Goal: Task Accomplishment & Management: Use online tool/utility

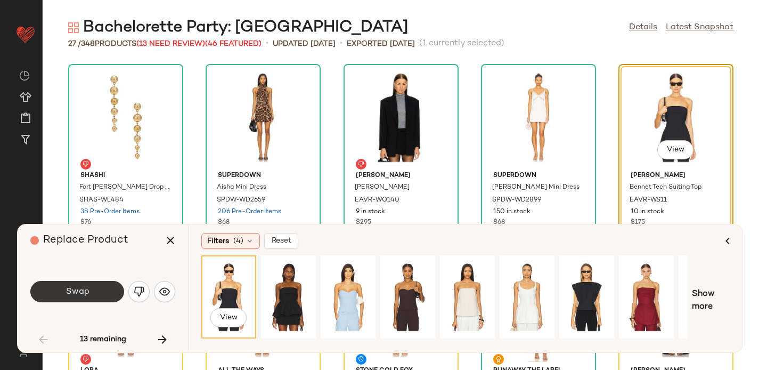
click at [76, 290] on span "Swap" at bounding box center [77, 291] width 24 height 10
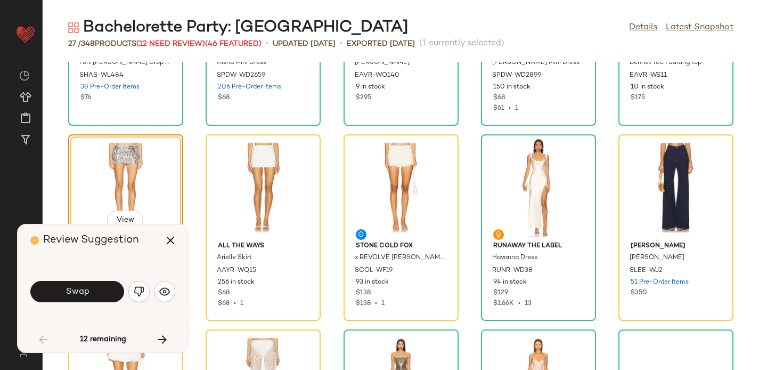
scroll to position [165, 0]
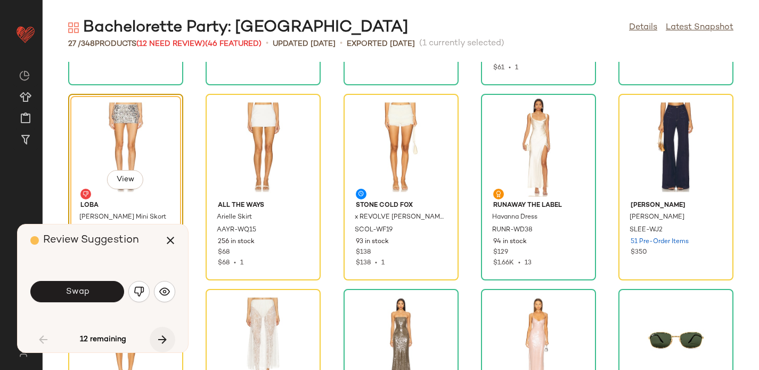
click at [162, 339] on icon "button" at bounding box center [162, 339] width 13 height 13
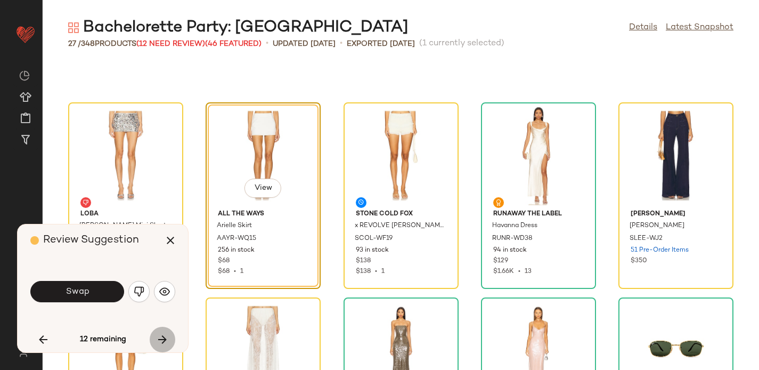
scroll to position [203, 0]
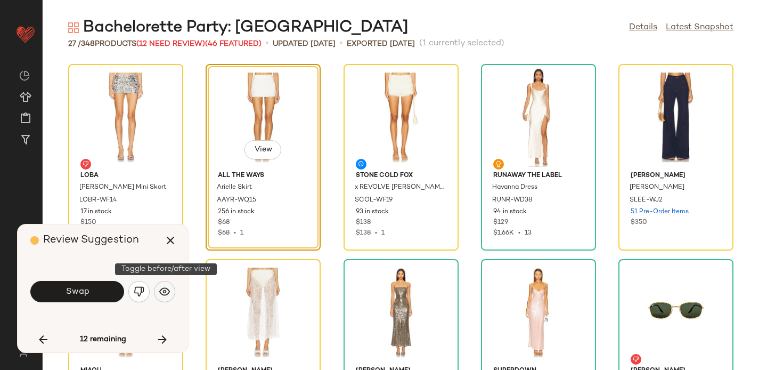
click at [170, 290] on button "button" at bounding box center [164, 291] width 21 height 21
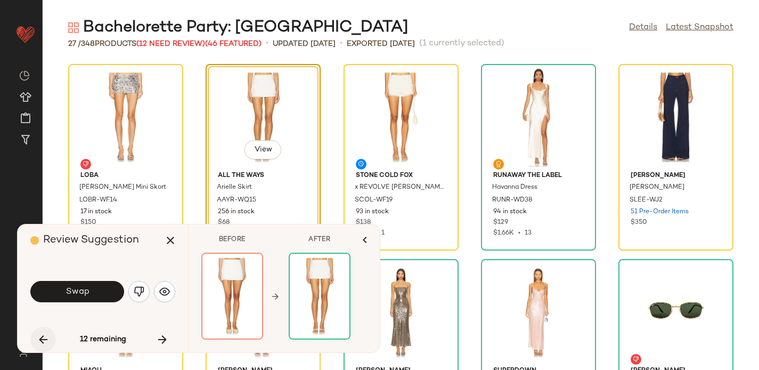
click at [38, 329] on button "button" at bounding box center [43, 339] width 26 height 26
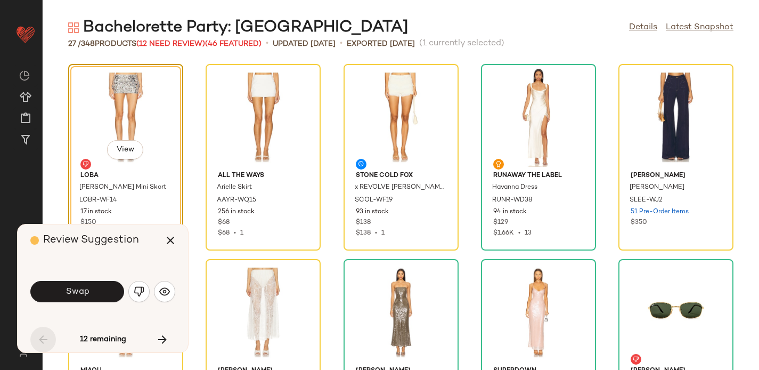
scroll to position [195, 0]
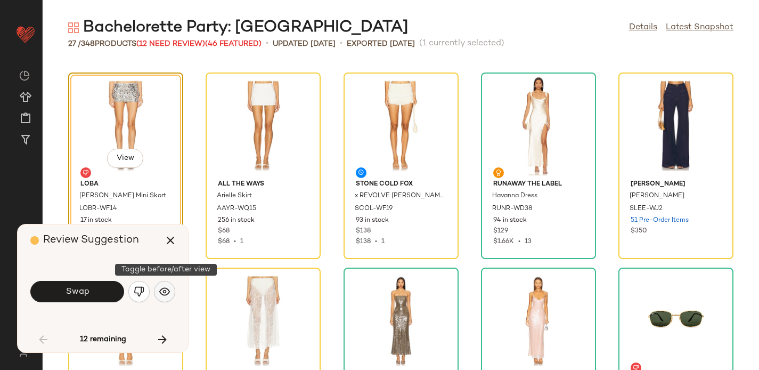
click at [160, 290] on img "button" at bounding box center [164, 291] width 11 height 11
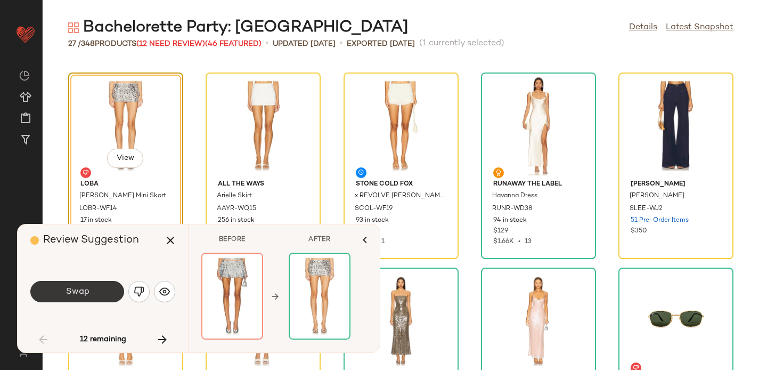
click at [63, 289] on button "Swap" at bounding box center [77, 291] width 94 height 21
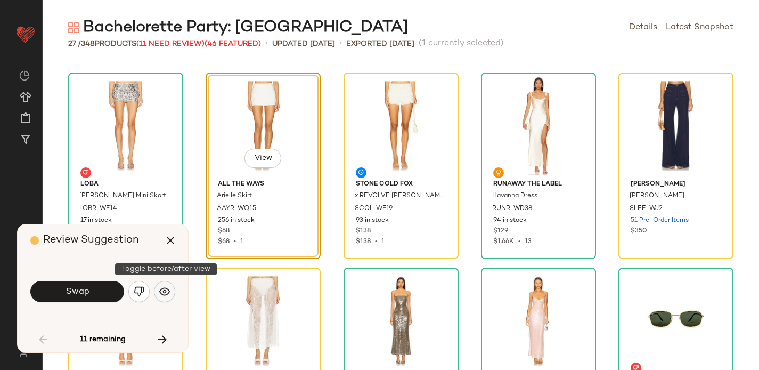
click at [165, 291] on img "button" at bounding box center [164, 291] width 11 height 11
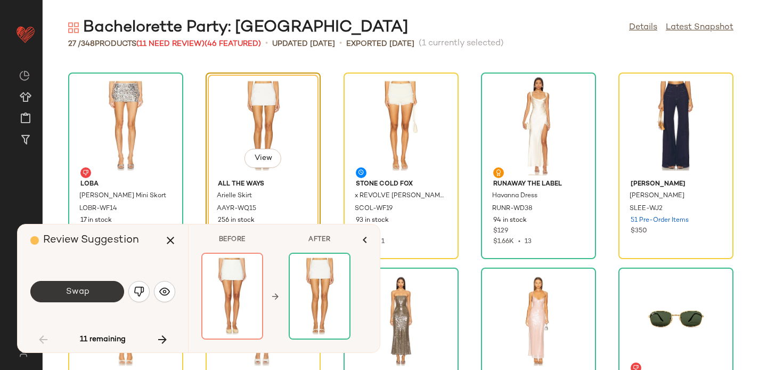
click at [93, 285] on button "Swap" at bounding box center [77, 291] width 94 height 21
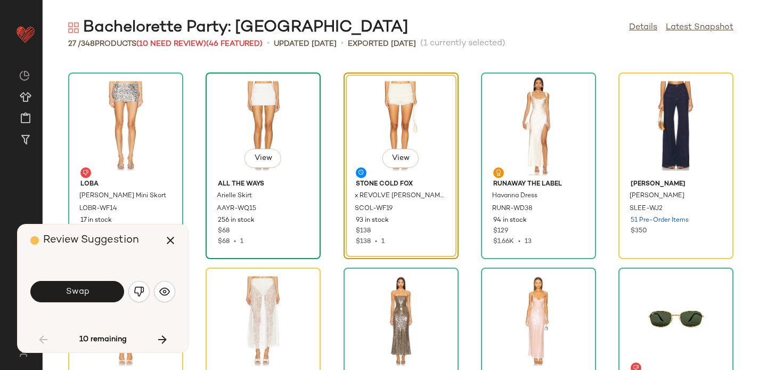
click at [234, 149] on div "View" at bounding box center [263, 125] width 108 height 99
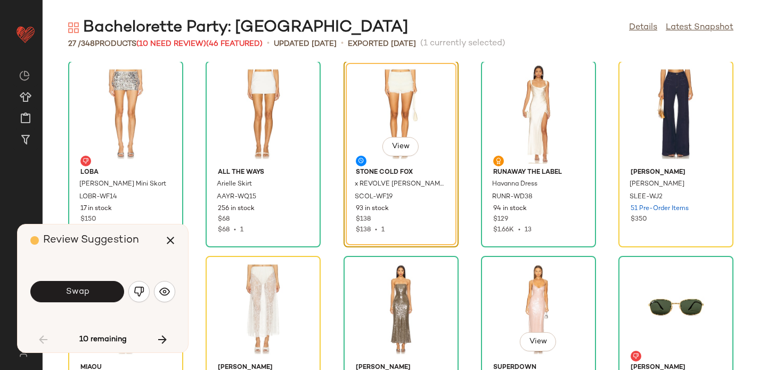
scroll to position [204, 0]
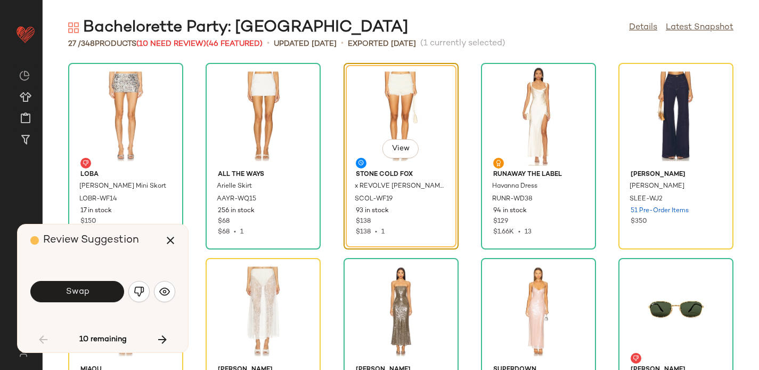
click at [374, 106] on div "View" at bounding box center [401, 116] width 108 height 99
click at [166, 285] on button "button" at bounding box center [164, 291] width 21 height 21
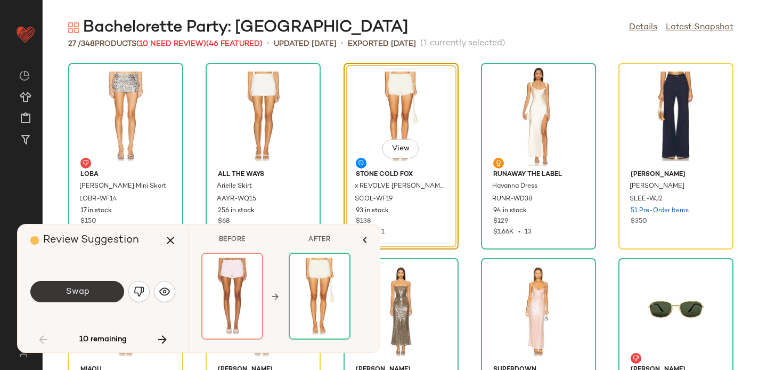
click at [70, 289] on span "Swap" at bounding box center [77, 291] width 24 height 10
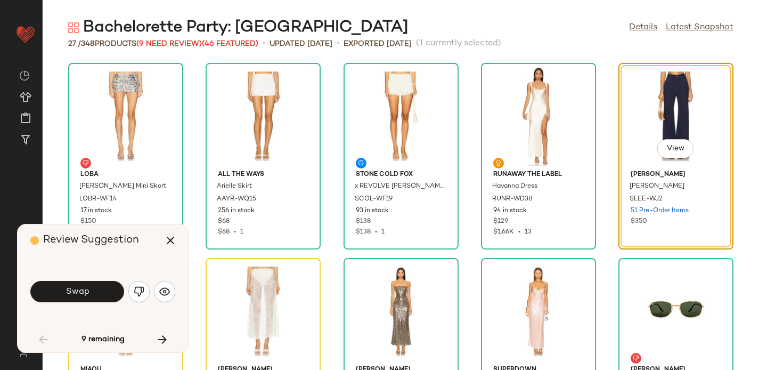
scroll to position [195, 0]
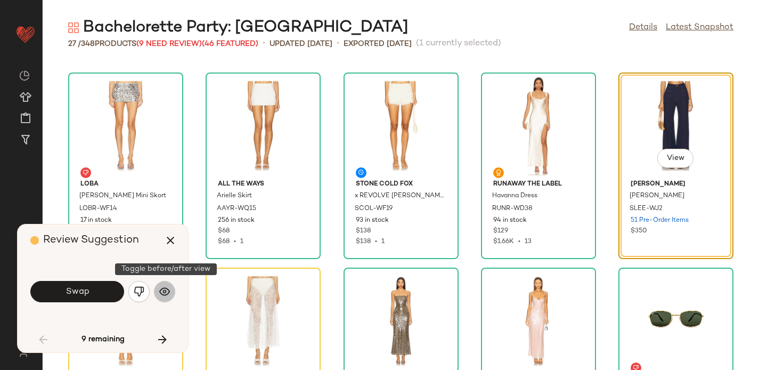
click at [170, 294] on button "button" at bounding box center [164, 291] width 21 height 21
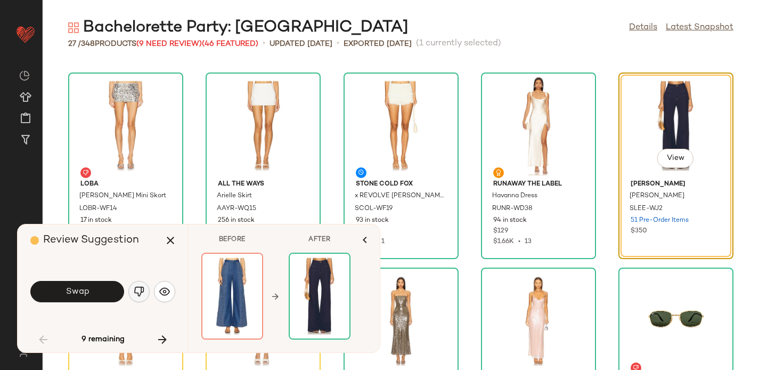
click at [138, 294] on img "button" at bounding box center [139, 291] width 11 height 11
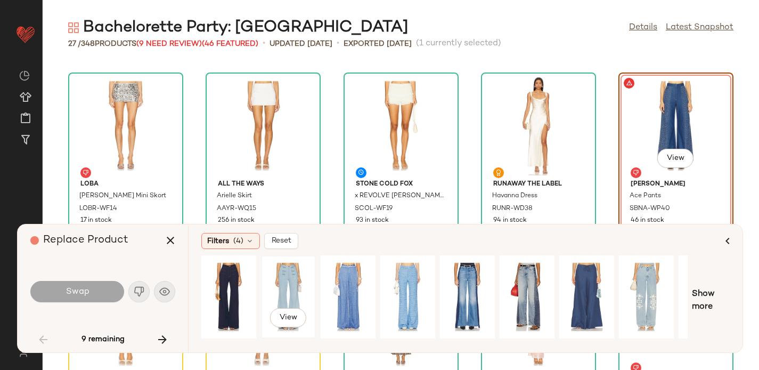
click at [286, 284] on div "View" at bounding box center [288, 297] width 47 height 76
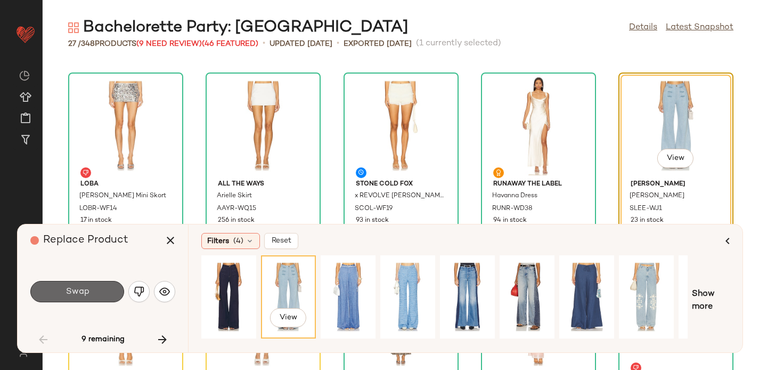
click at [68, 294] on span "Swap" at bounding box center [77, 291] width 24 height 10
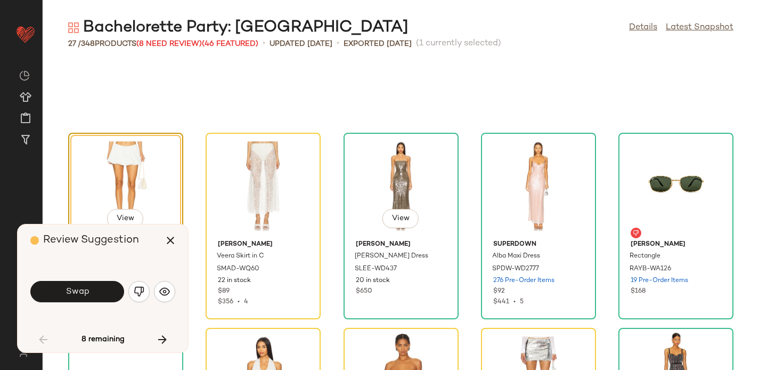
scroll to position [390, 0]
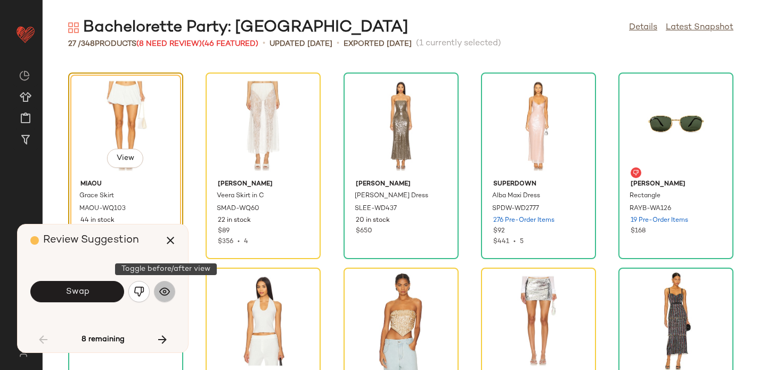
click at [167, 294] on img "button" at bounding box center [164, 291] width 11 height 11
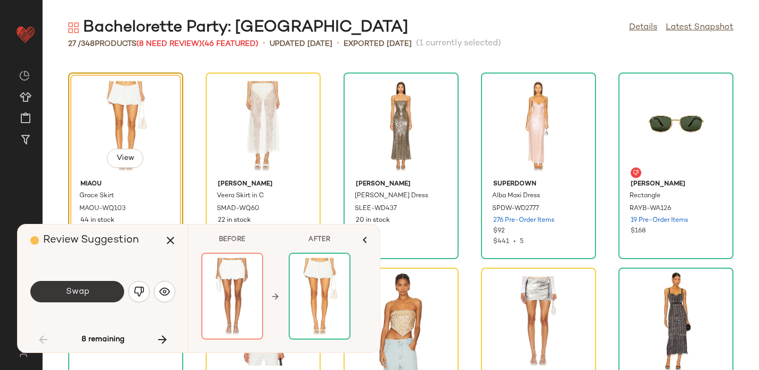
click at [67, 292] on span "Swap" at bounding box center [77, 291] width 24 height 10
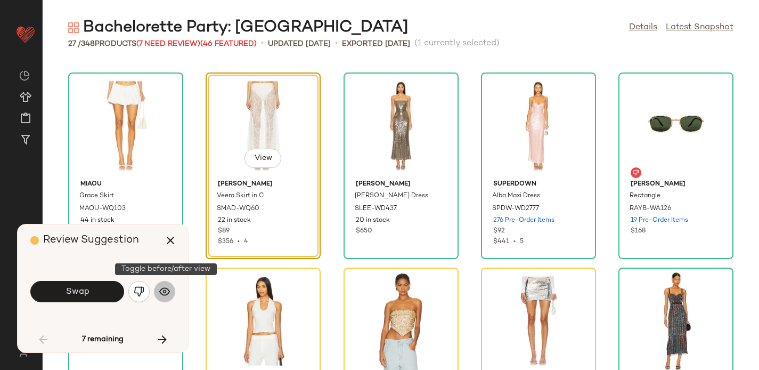
click at [166, 292] on img "button" at bounding box center [164, 291] width 11 height 11
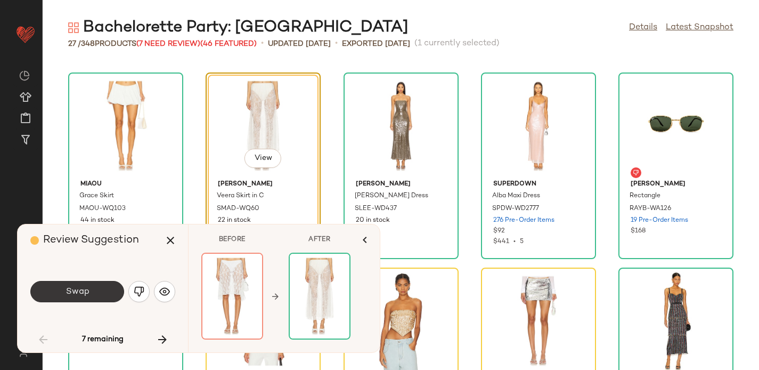
click at [78, 291] on span "Swap" at bounding box center [77, 291] width 24 height 10
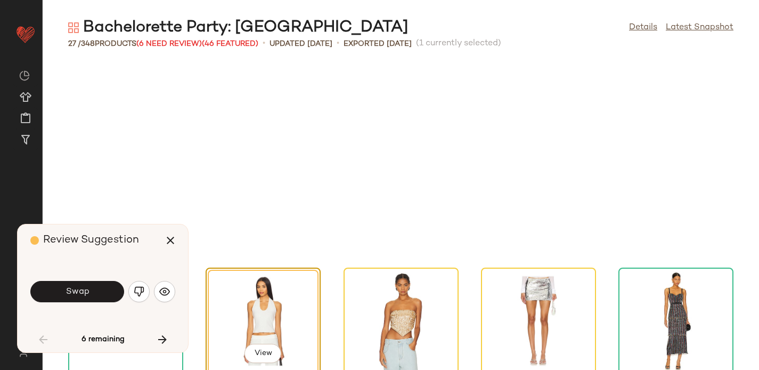
scroll to position [585, 0]
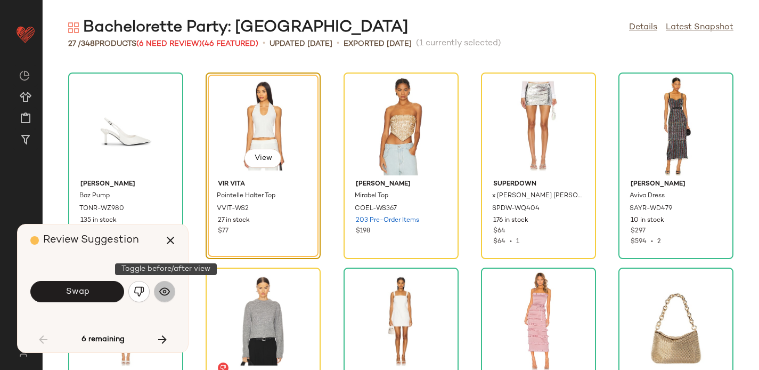
click at [164, 297] on button "button" at bounding box center [164, 291] width 21 height 21
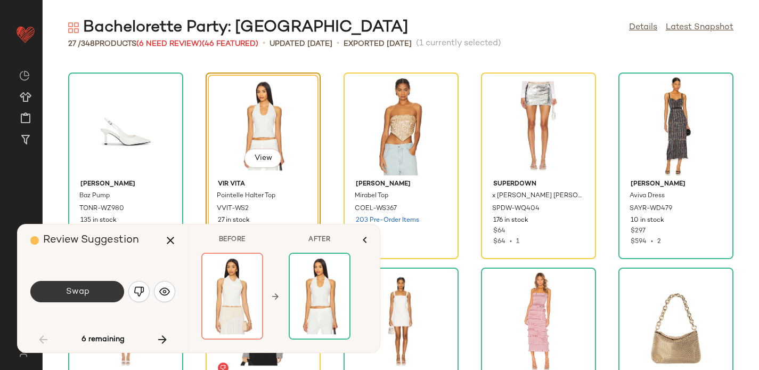
click at [85, 291] on span "Swap" at bounding box center [77, 291] width 24 height 10
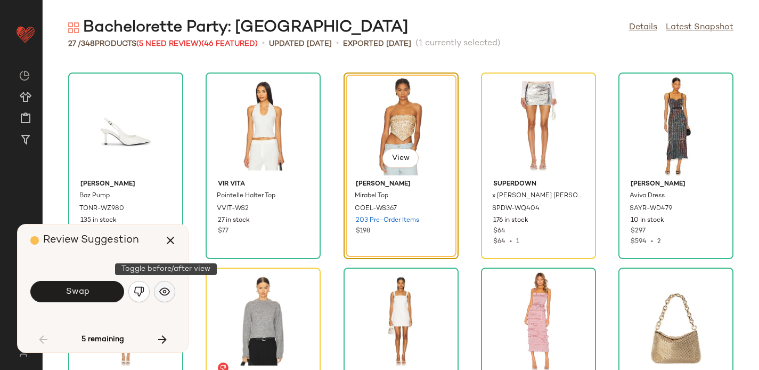
click at [165, 293] on img "button" at bounding box center [164, 291] width 11 height 11
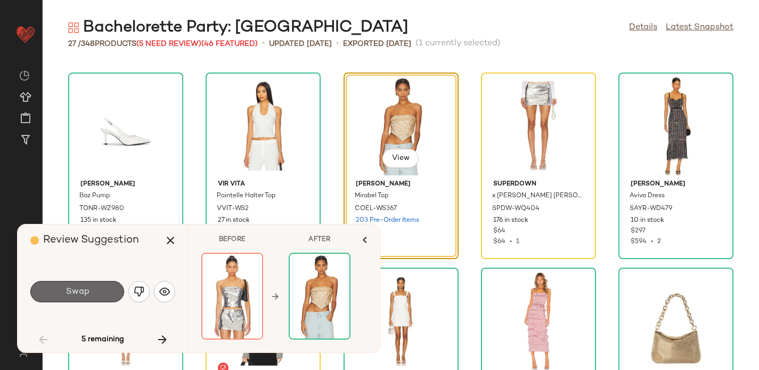
click at [102, 288] on button "Swap" at bounding box center [77, 291] width 94 height 21
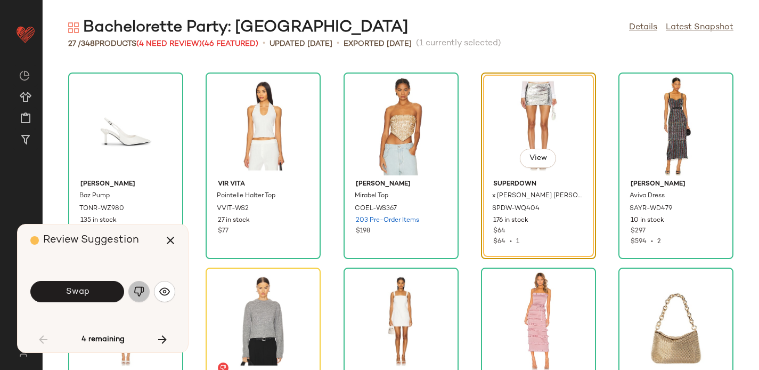
click at [142, 288] on img "button" at bounding box center [139, 291] width 11 height 11
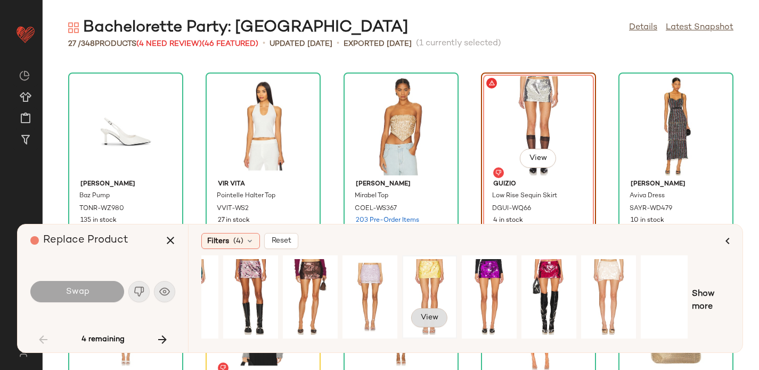
scroll to position [0, 104]
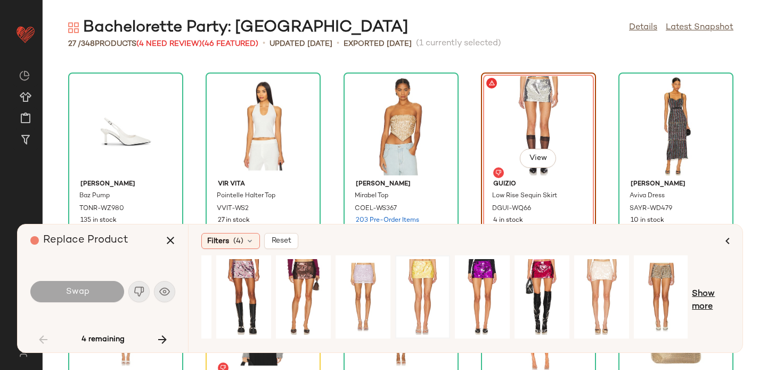
click at [709, 295] on span "Show more" at bounding box center [711, 301] width 38 height 26
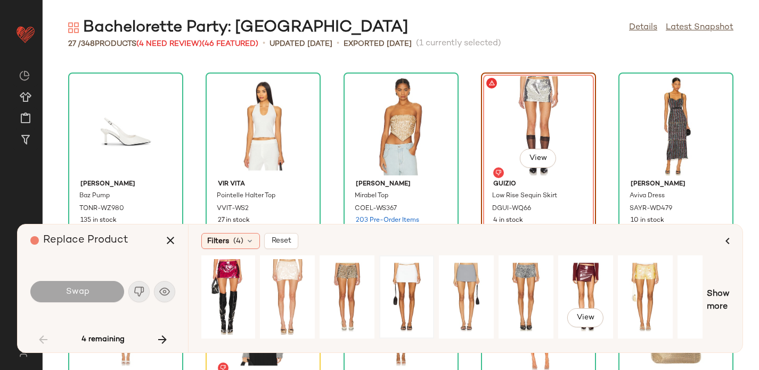
scroll to position [0, 419]
click at [346, 314] on span "View" at bounding box center [346, 317] width 18 height 9
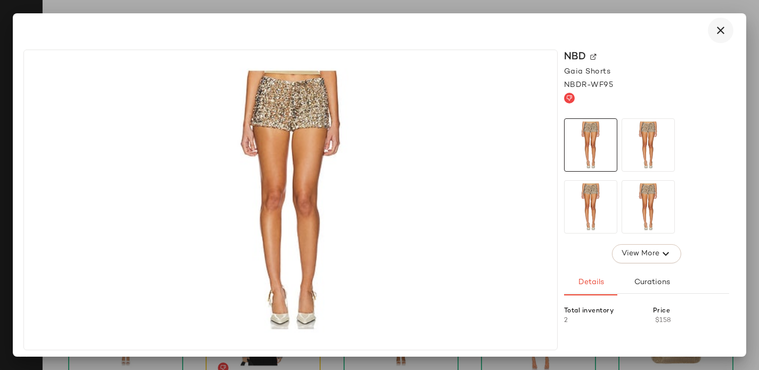
click at [718, 32] on icon "button" at bounding box center [720, 30] width 13 height 13
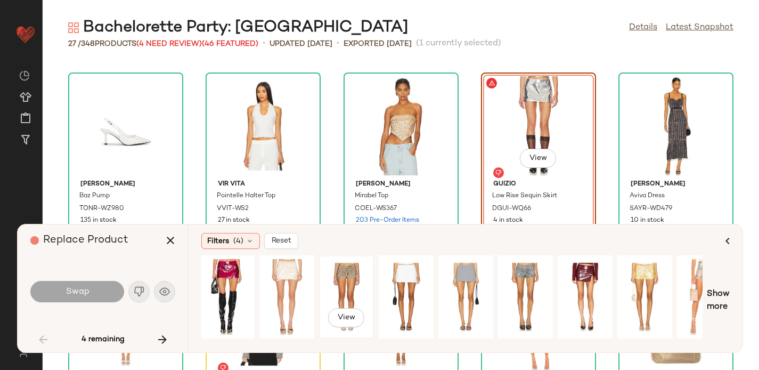
click at [344, 283] on div "View" at bounding box center [346, 297] width 47 height 76
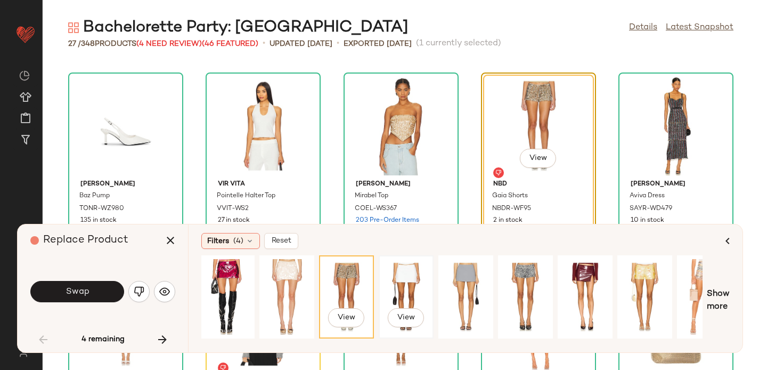
click at [403, 296] on div "View" at bounding box center [405, 297] width 47 height 76
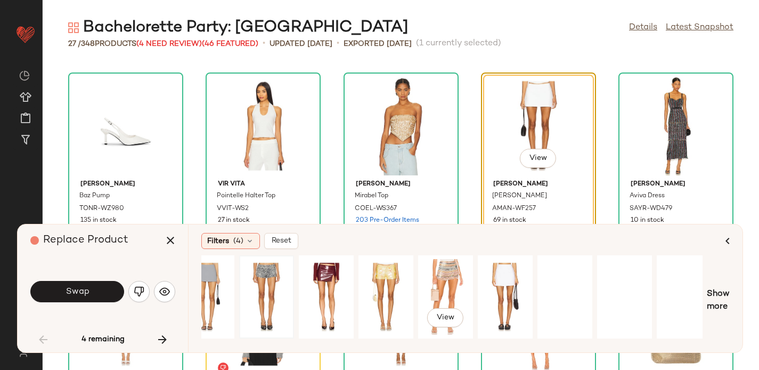
scroll to position [0, 686]
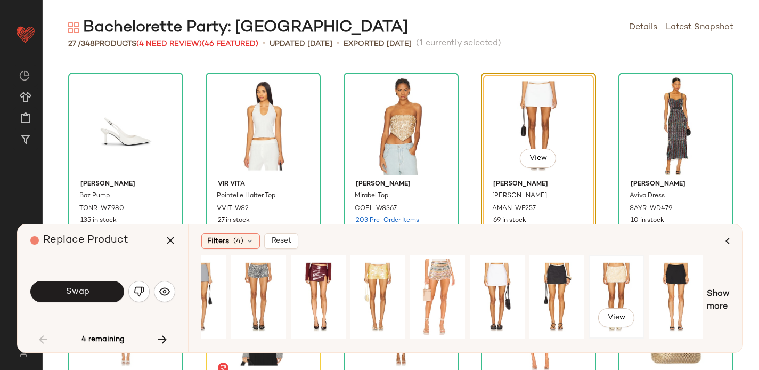
click at [621, 281] on div "View" at bounding box center [616, 297] width 47 height 76
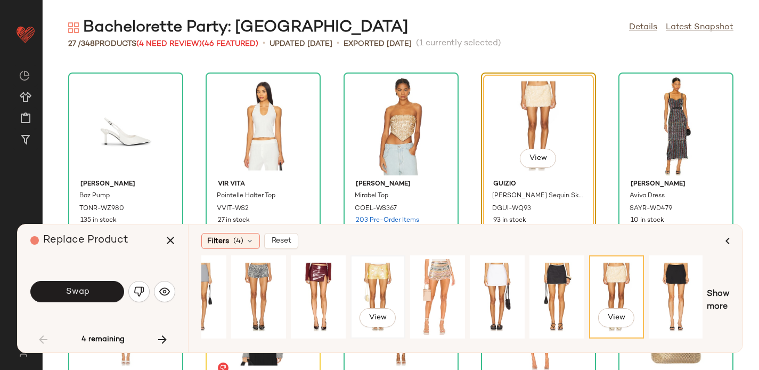
click at [377, 288] on div "View" at bounding box center [377, 297] width 47 height 76
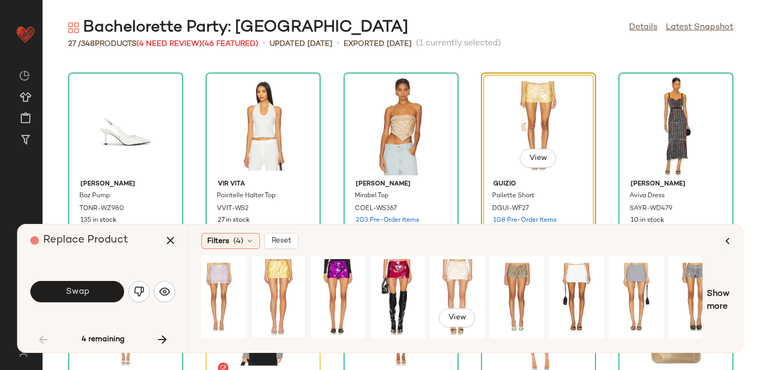
scroll to position [0, 250]
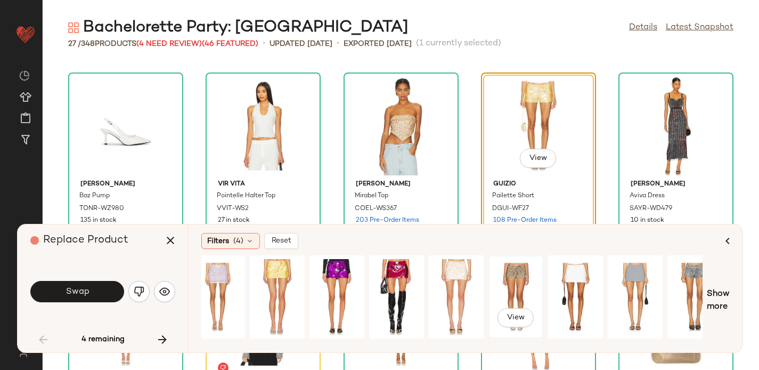
click at [508, 283] on div "View" at bounding box center [515, 297] width 47 height 76
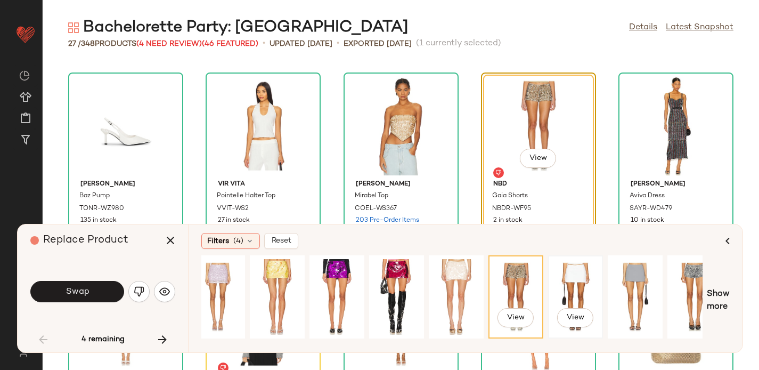
click at [570, 273] on div "View" at bounding box center [575, 297] width 47 height 76
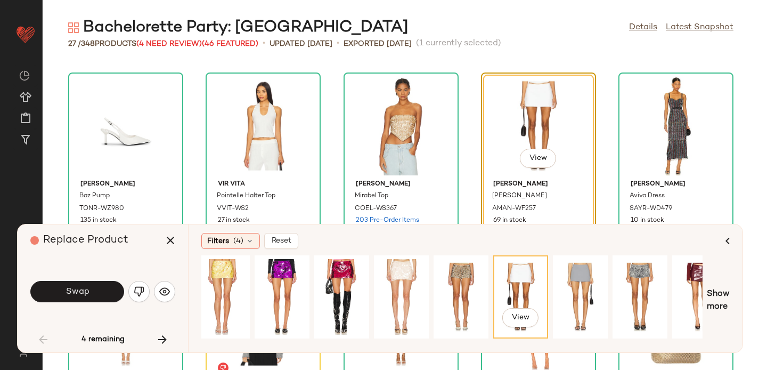
scroll to position [0, 306]
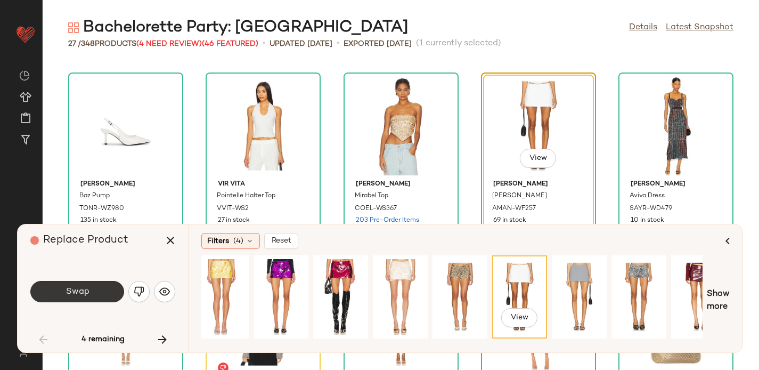
click at [84, 289] on span "Swap" at bounding box center [77, 291] width 24 height 10
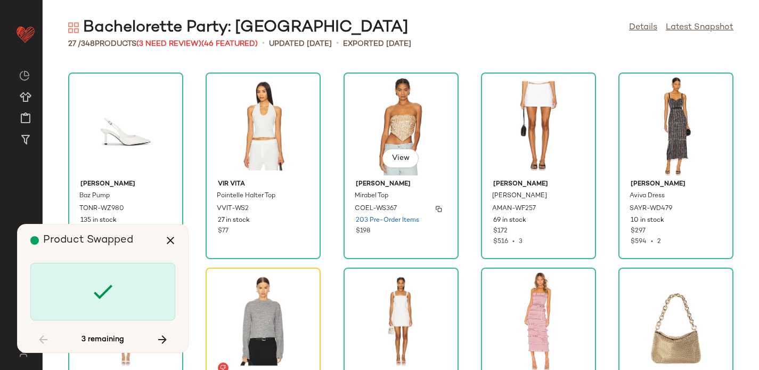
scroll to position [780, 0]
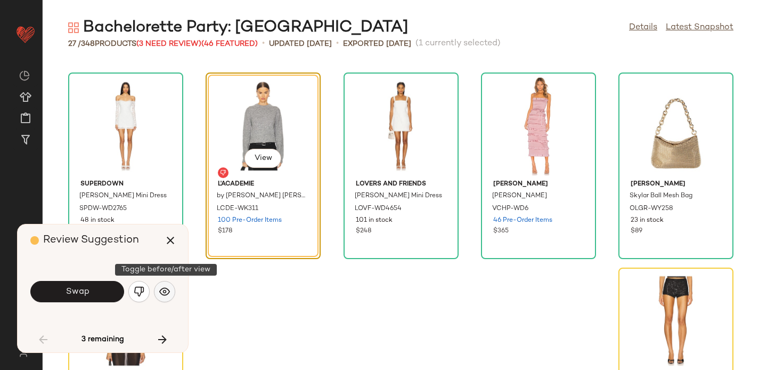
click at [163, 290] on img "button" at bounding box center [164, 291] width 11 height 11
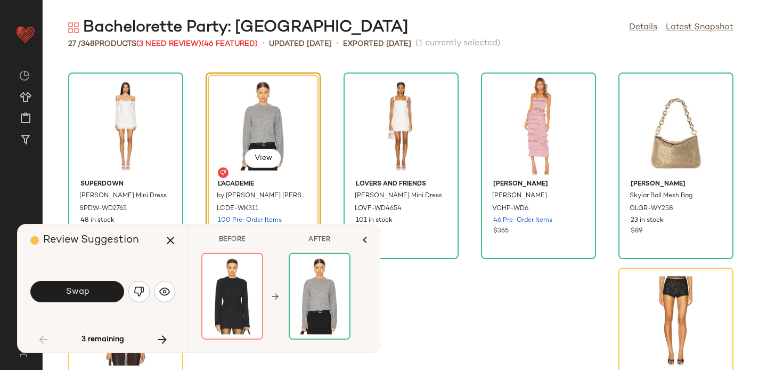
click at [71, 288] on span "Swap" at bounding box center [77, 291] width 24 height 10
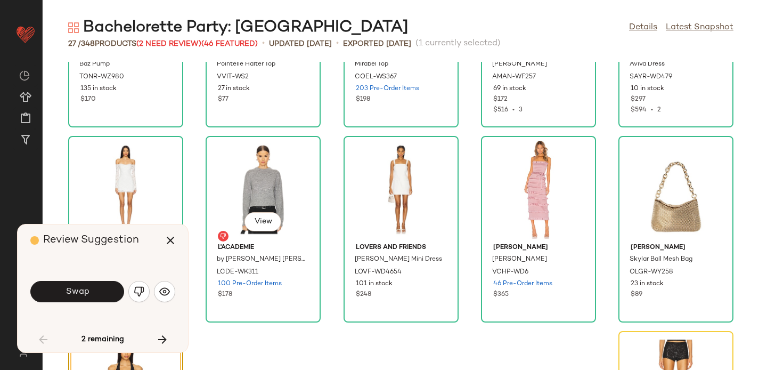
scroll to position [864, 0]
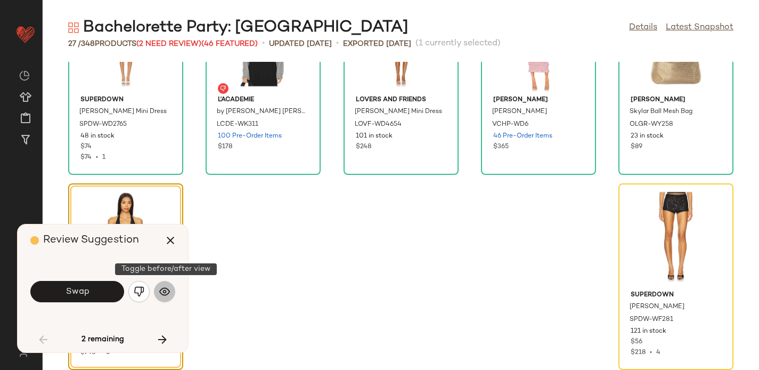
click at [167, 292] on img "button" at bounding box center [164, 291] width 11 height 11
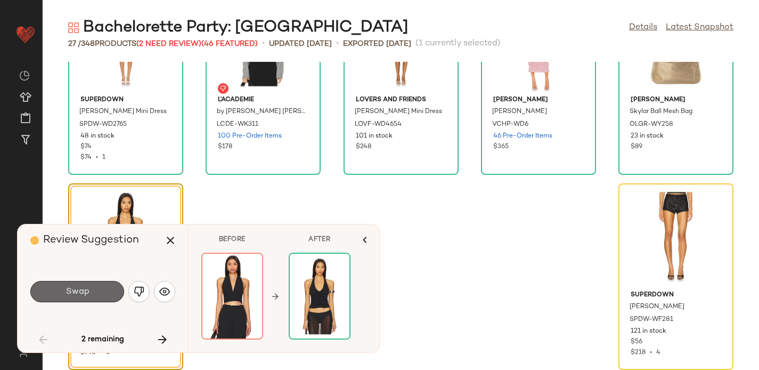
click at [68, 293] on span "Swap" at bounding box center [77, 291] width 24 height 10
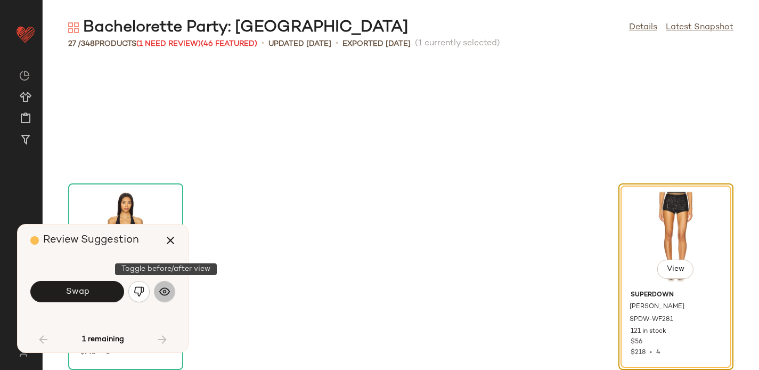
click at [170, 298] on button "button" at bounding box center [164, 291] width 21 height 21
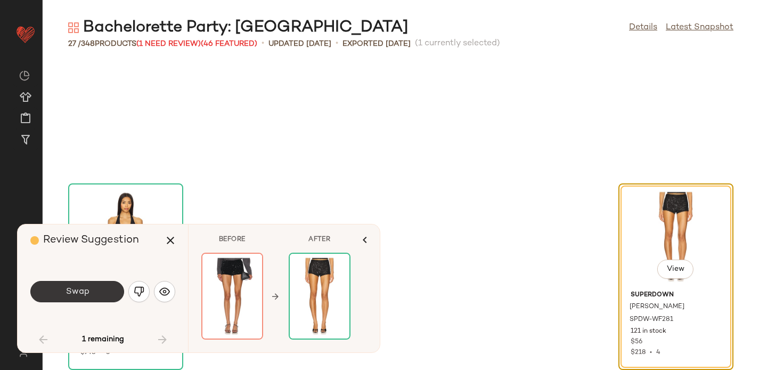
click at [83, 293] on span "Swap" at bounding box center [77, 291] width 24 height 10
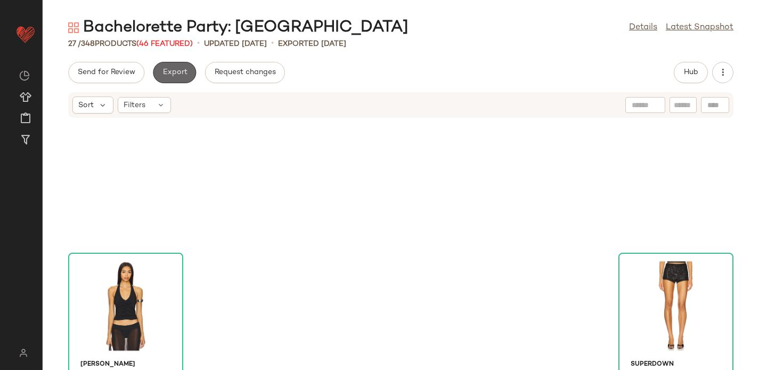
click at [167, 73] on span "Export" at bounding box center [174, 72] width 25 height 9
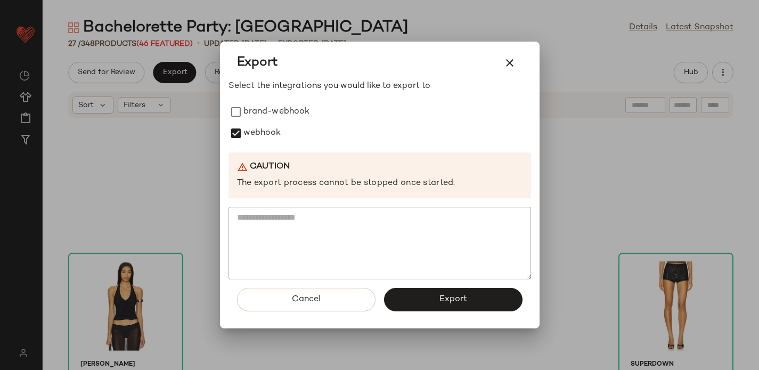
click at [405, 304] on button "Export" at bounding box center [453, 299] width 138 height 23
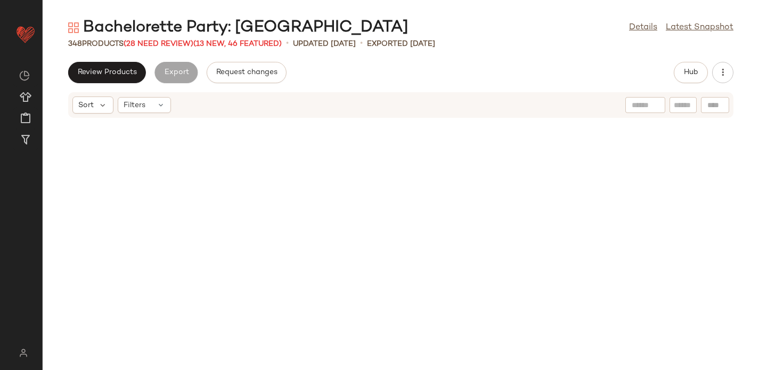
scroll to position [1819, 0]
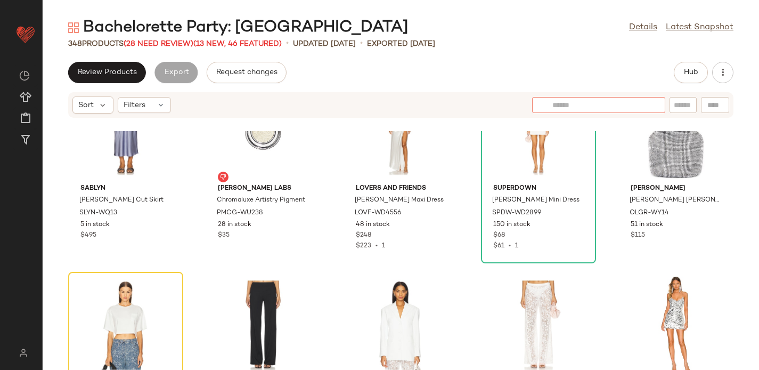
click at [641, 104] on input "text" at bounding box center [598, 105] width 93 height 11
type input "*"
click at [715, 104] on div at bounding box center [715, 105] width 28 height 16
click at [584, 102] on icon "button" at bounding box center [585, 105] width 13 height 13
click at [703, 106] on icon "button" at bounding box center [703, 105] width 13 height 13
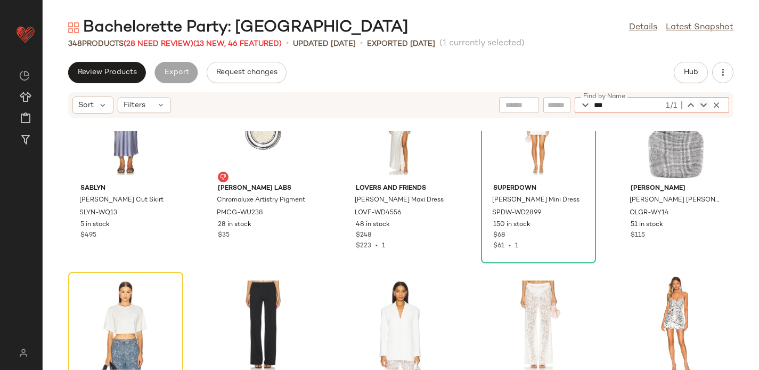
click at [703, 106] on icon "button" at bounding box center [703, 105] width 13 height 13
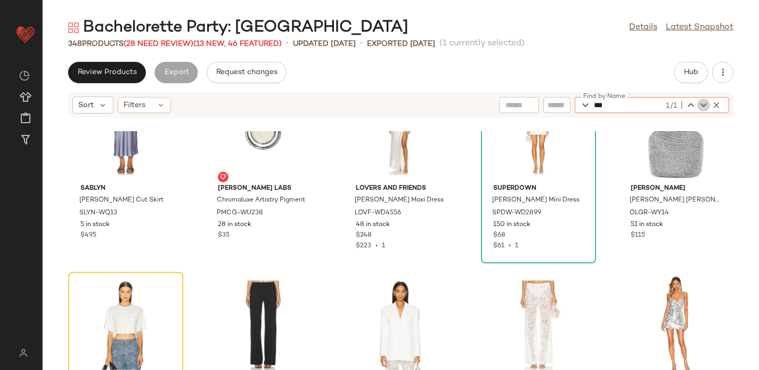
click at [703, 106] on icon "button" at bounding box center [703, 105] width 13 height 13
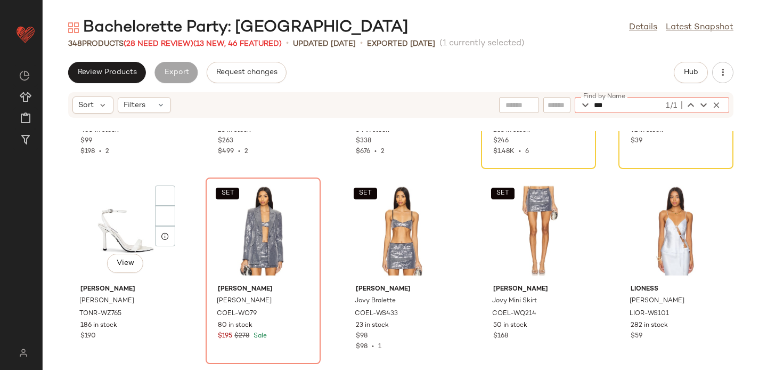
scroll to position [1538, 0]
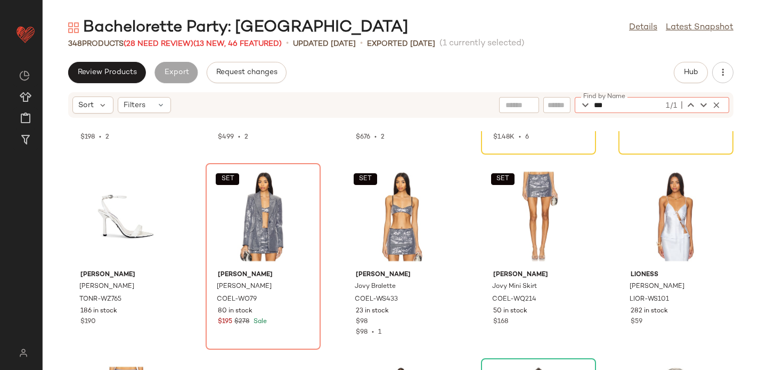
type input "***"
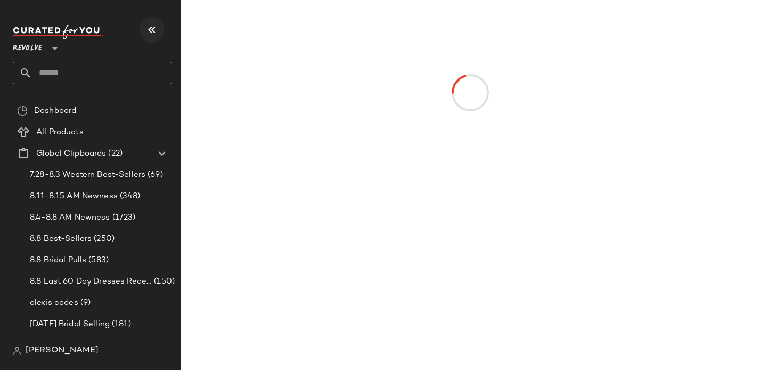
click at [152, 26] on icon "button" at bounding box center [151, 29] width 13 height 13
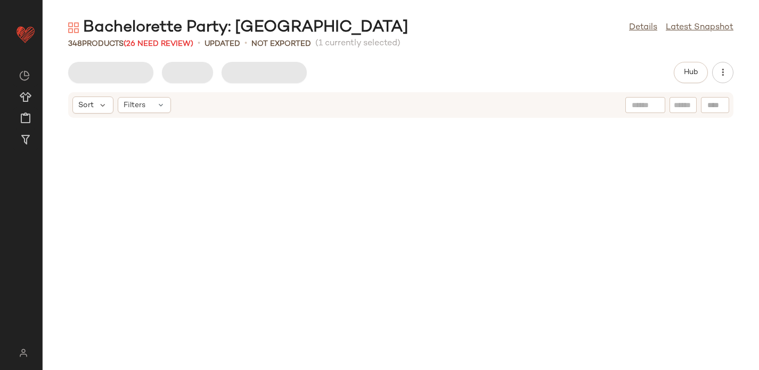
scroll to position [1949, 0]
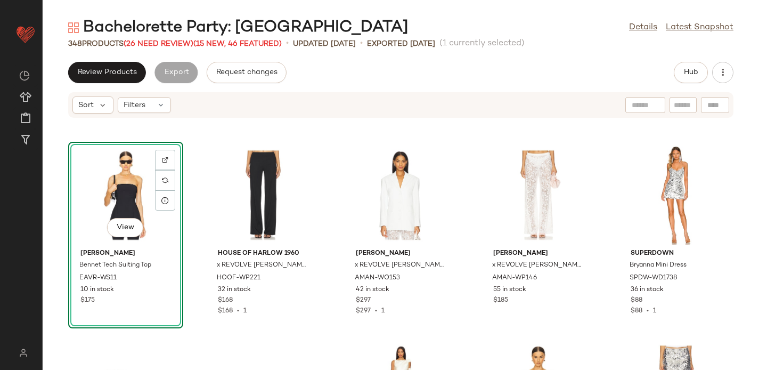
click at [709, 103] on div at bounding box center [715, 105] width 28 height 16
click at [708, 103] on div at bounding box center [694, 105] width 56 height 13
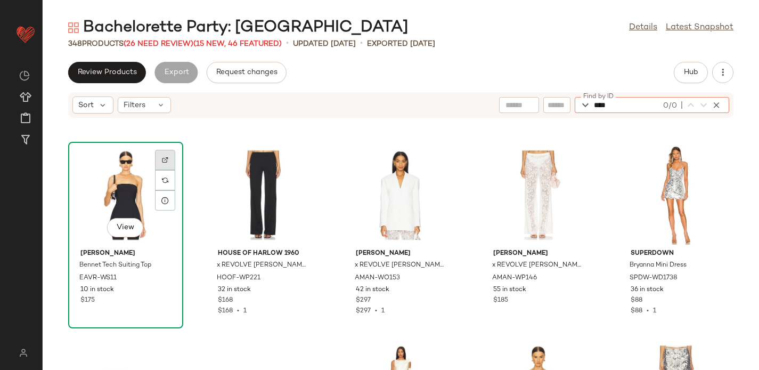
type input "****"
click at [161, 170] on div at bounding box center [165, 180] width 20 height 20
click at [717, 105] on icon "button" at bounding box center [716, 105] width 10 height 10
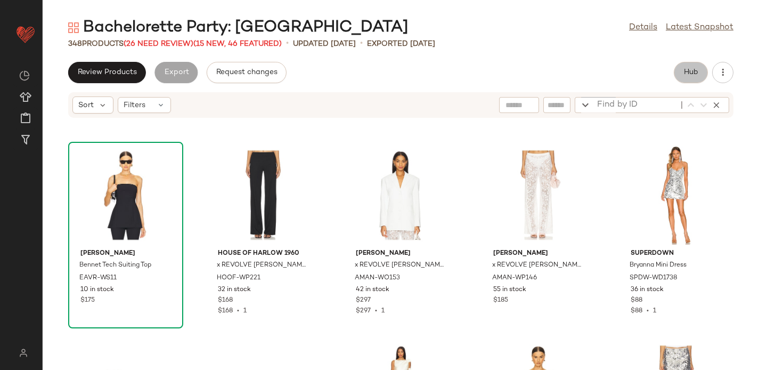
click at [692, 69] on span "Hub" at bounding box center [690, 72] width 15 height 9
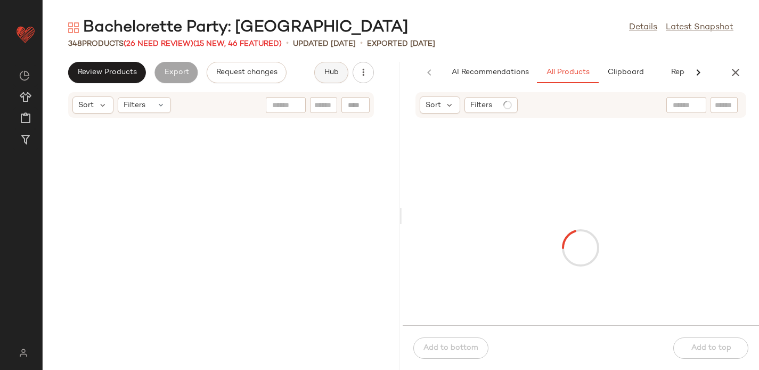
scroll to position [4872, 0]
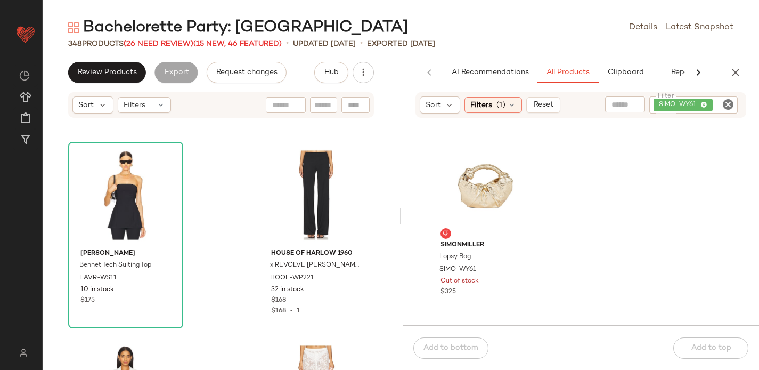
click at [728, 102] on icon "Clear Filter" at bounding box center [728, 104] width 13 height 13
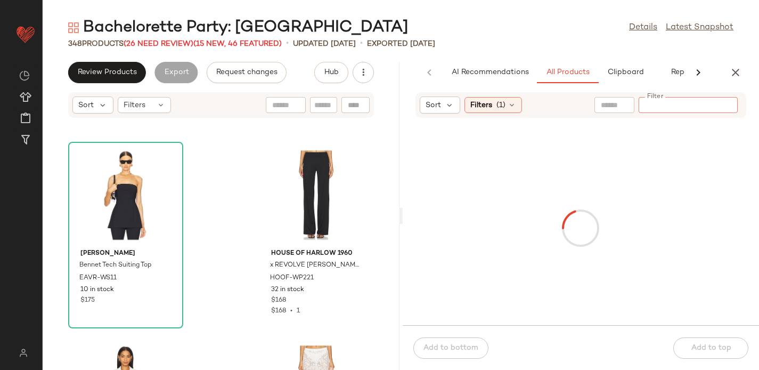
paste input "********"
type input "********"
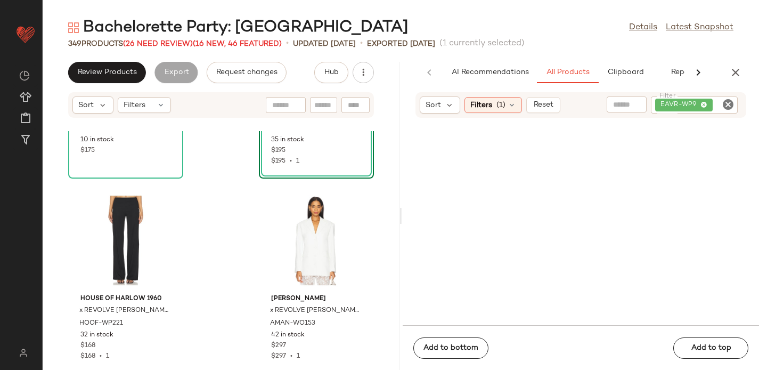
scroll to position [5027, 0]
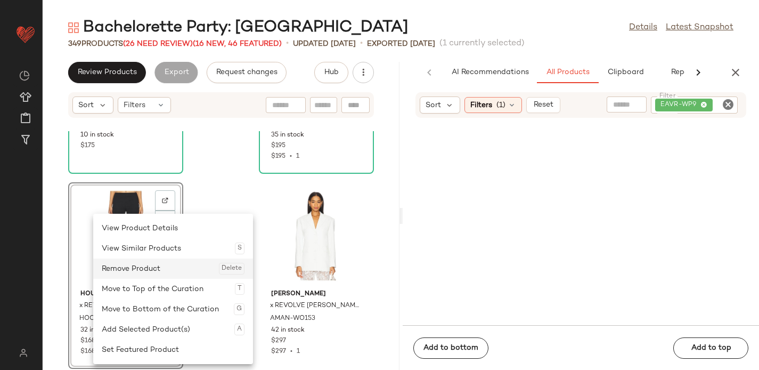
click at [128, 267] on div "Remove Product Delete" at bounding box center [173, 268] width 143 height 20
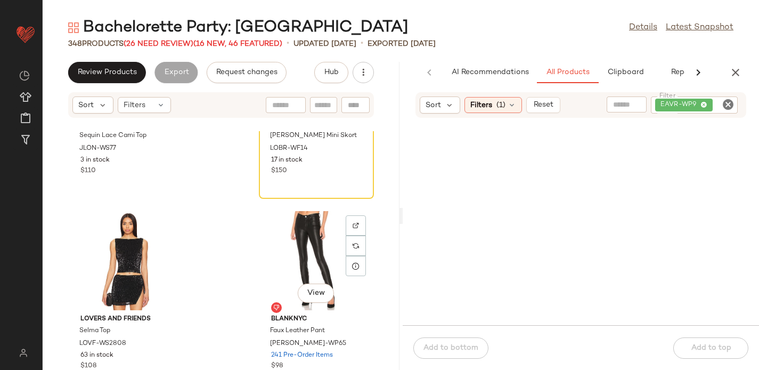
scroll to position [6404, 0]
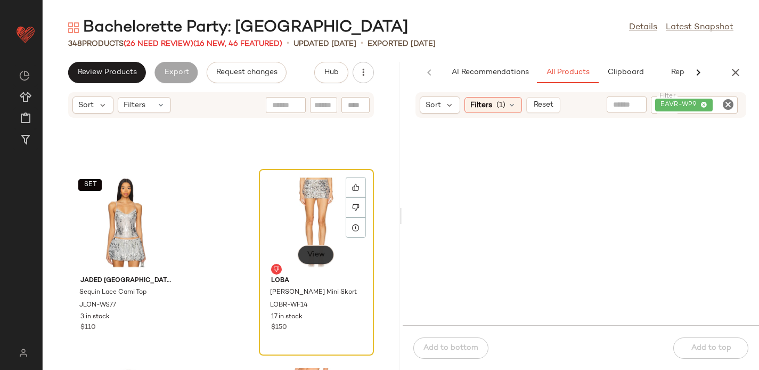
click at [315, 252] on span "View" at bounding box center [316, 254] width 18 height 9
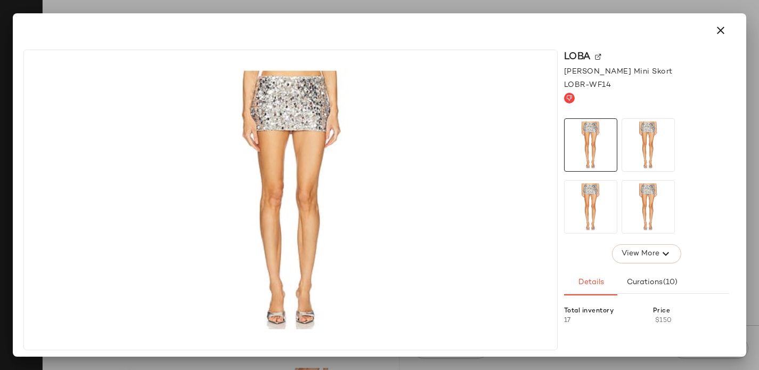
click at [596, 59] on img at bounding box center [598, 57] width 6 height 6
click at [727, 23] on button "button" at bounding box center [721, 31] width 26 height 26
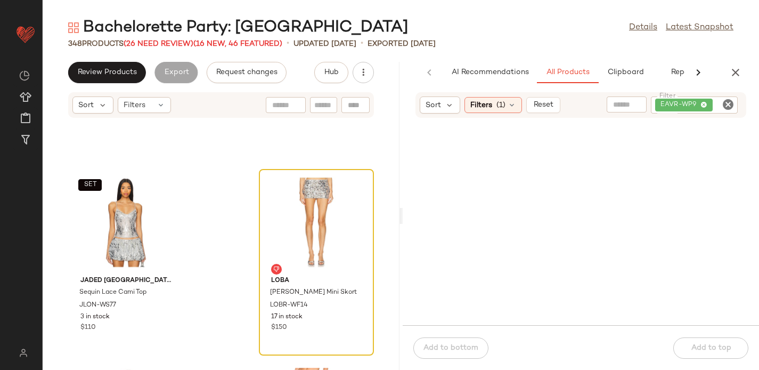
click at [729, 103] on icon "Clear Filter" at bounding box center [728, 104] width 13 height 13
paste input "**********"
type input "**********"
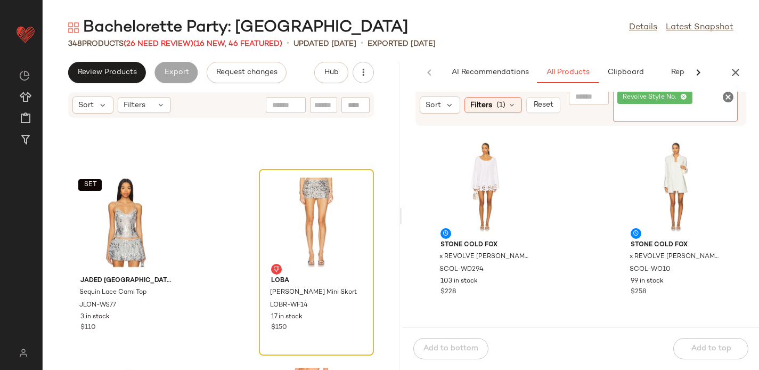
click at [725, 94] on icon "Clear Filter" at bounding box center [728, 97] width 13 height 13
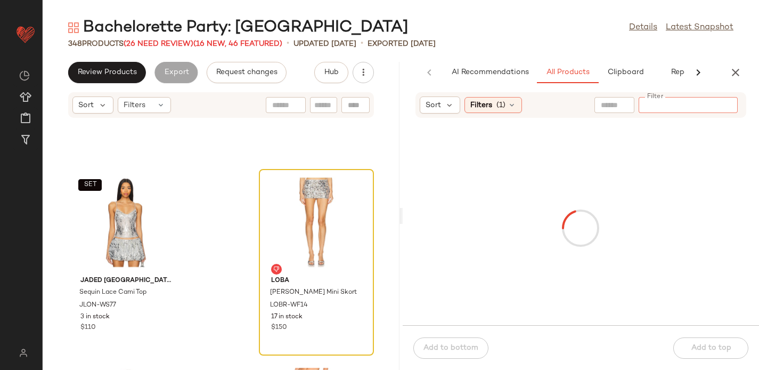
paste input "**********"
type input "**********"
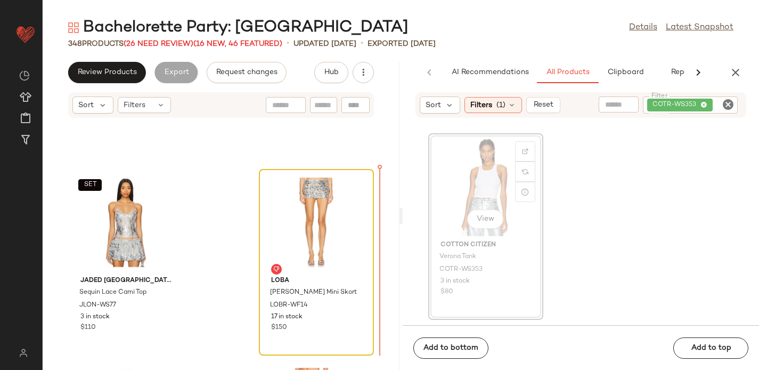
scroll to position [6403, 0]
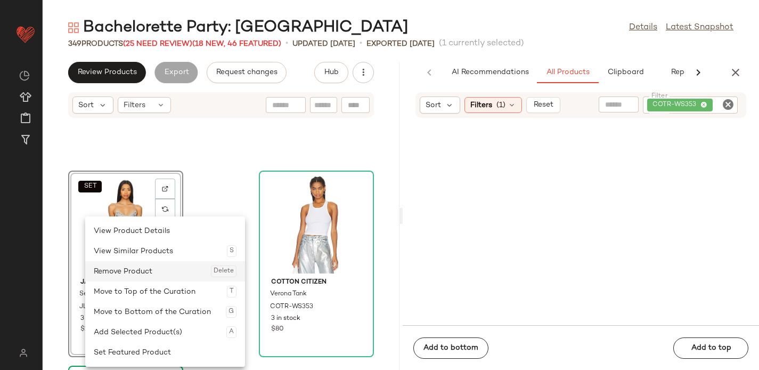
click at [168, 264] on div "Remove Product Delete" at bounding box center [165, 271] width 143 height 20
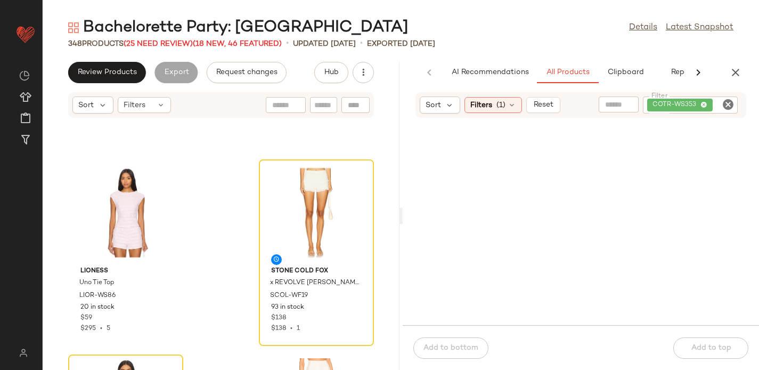
scroll to position [11870, 0]
click at [312, 243] on span "View" at bounding box center [316, 246] width 18 height 9
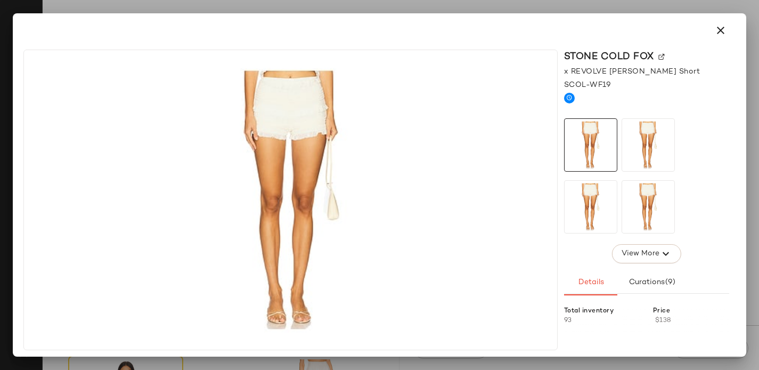
click at [660, 55] on img at bounding box center [661, 57] width 6 height 6
click at [711, 27] on button "button" at bounding box center [721, 31] width 26 height 26
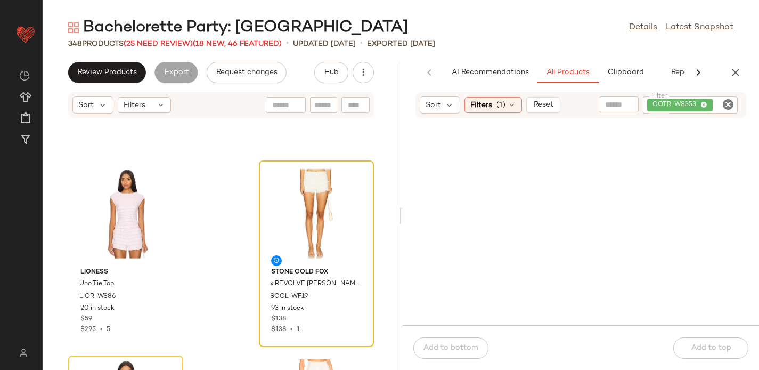
click at [728, 103] on icon "Clear Filter" at bounding box center [728, 104] width 13 height 13
paste input "**********"
type input "**********"
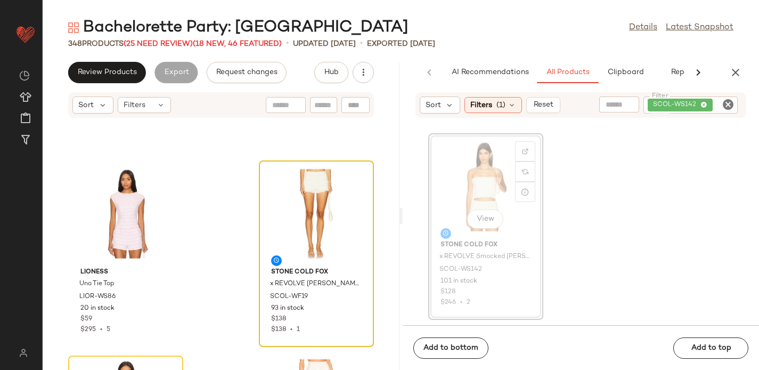
scroll to position [11868, 0]
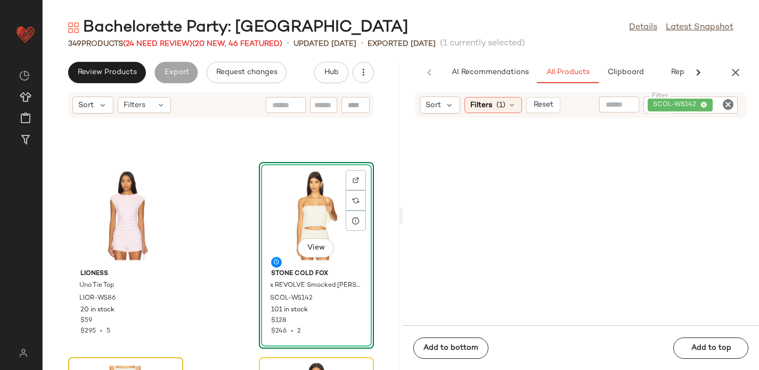
scroll to position [11783, 0]
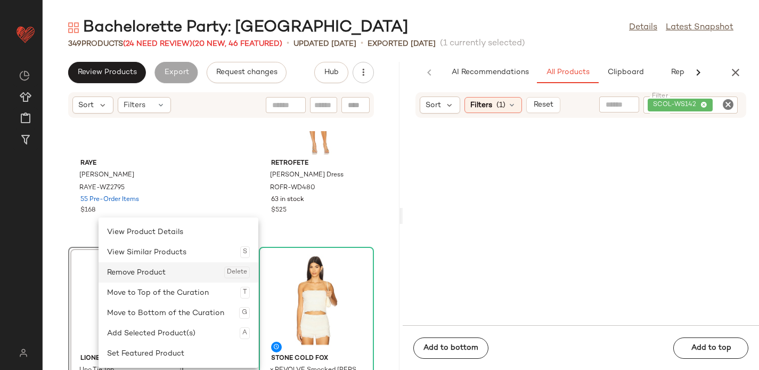
click at [121, 271] on div "Remove Product Delete" at bounding box center [178, 272] width 143 height 20
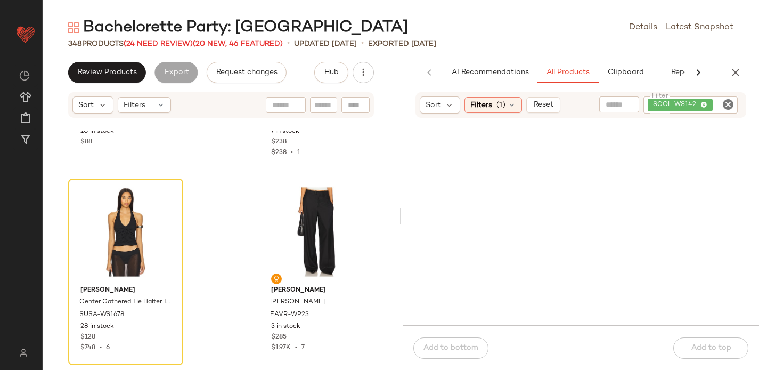
scroll to position [25883, 0]
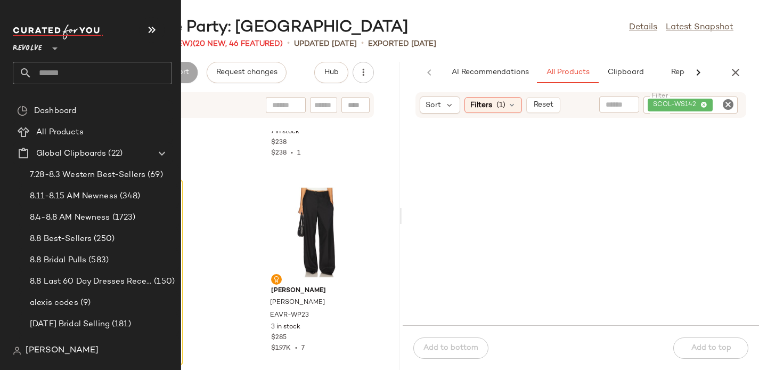
click at [62, 65] on input "text" at bounding box center [102, 73] width 140 height 22
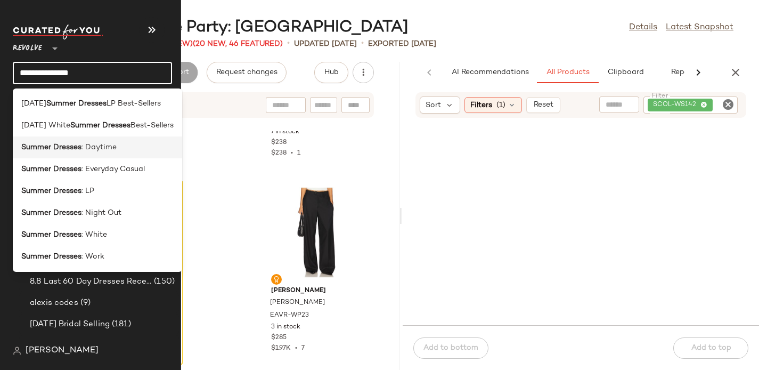
click at [76, 147] on b "Summer Dresses" at bounding box center [51, 147] width 60 height 11
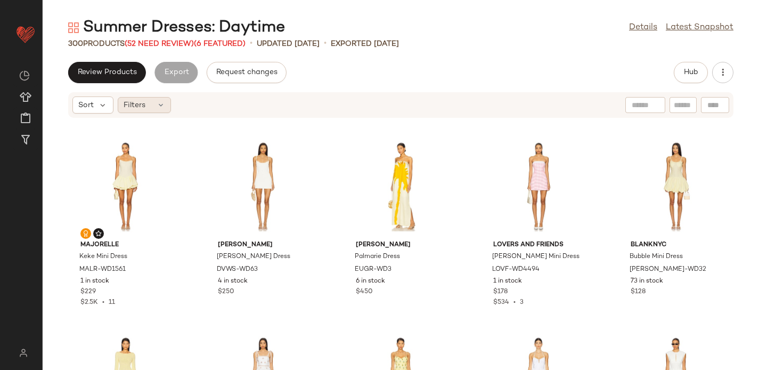
click at [144, 107] on span "Filters" at bounding box center [135, 105] width 22 height 11
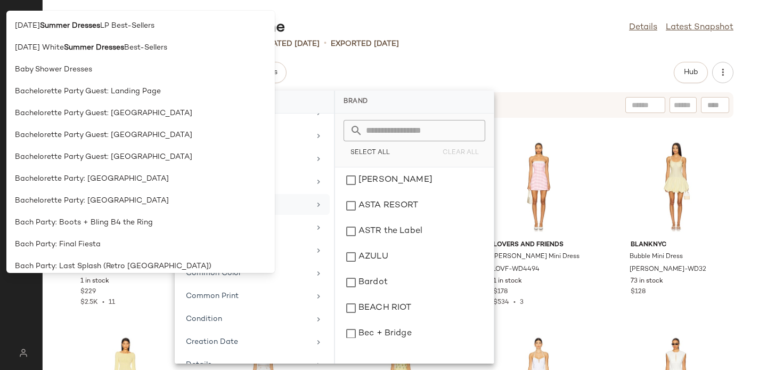
scroll to position [62, 0]
click at [384, 64] on div "Review Products Export Request changes Hub" at bounding box center [401, 72] width 716 height 21
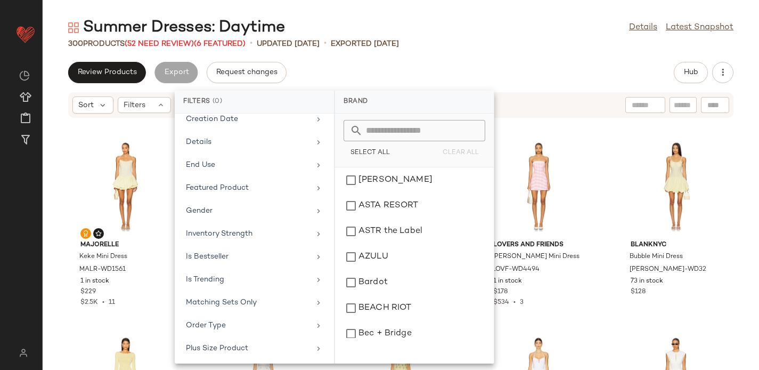
scroll to position [283, 0]
click at [498, 36] on div "Summer Dresses: Daytime Details Latest Snapshot" at bounding box center [401, 27] width 716 height 21
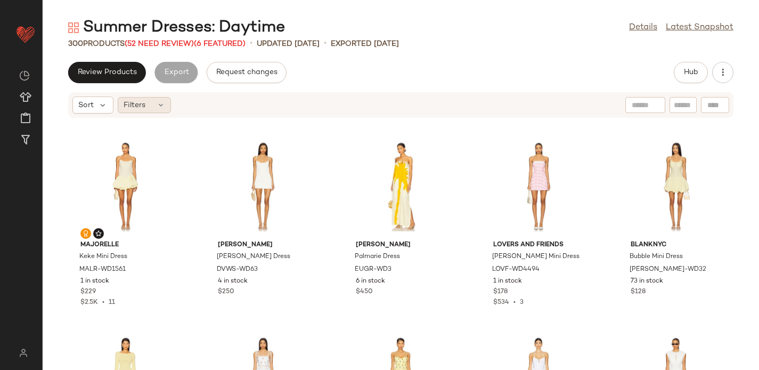
click at [149, 105] on div "Filters" at bounding box center [144, 105] width 53 height 16
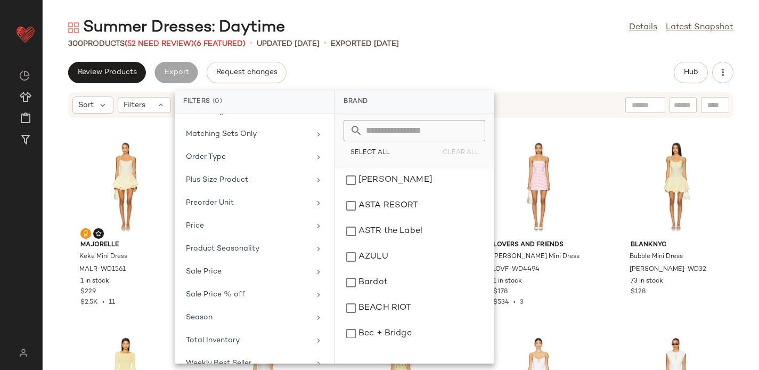
scroll to position [537, 0]
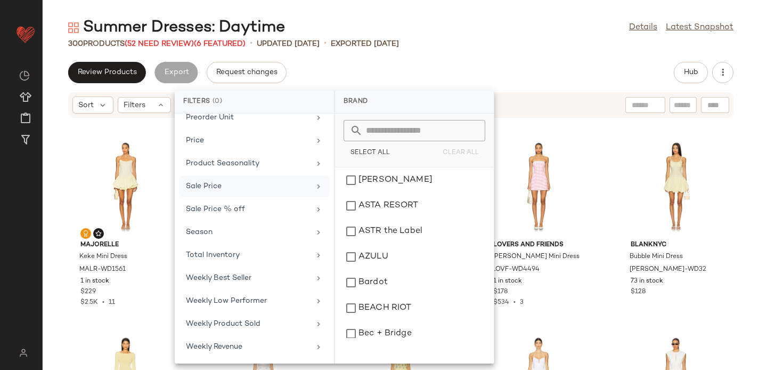
click at [222, 187] on div "Sale Price" at bounding box center [248, 186] width 124 height 11
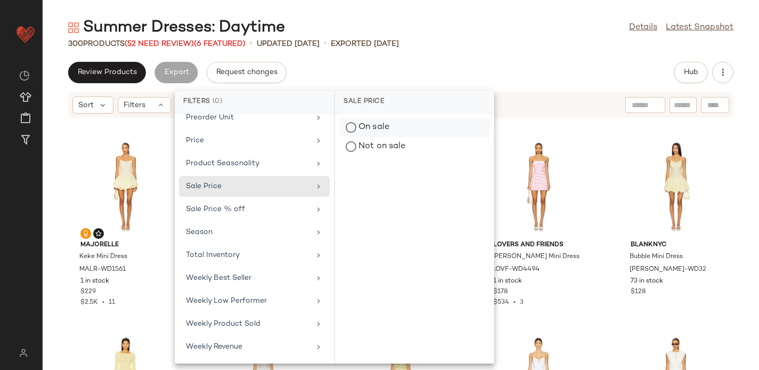
click at [371, 137] on div "On sale" at bounding box center [414, 146] width 150 height 19
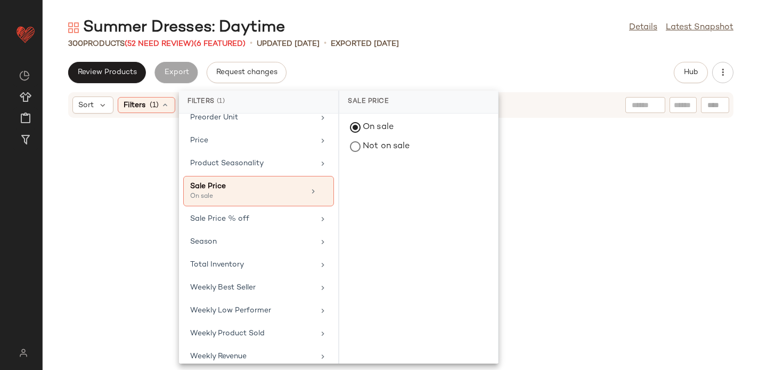
click at [568, 63] on div "Review Products Export Request changes Hub" at bounding box center [401, 72] width 716 height 21
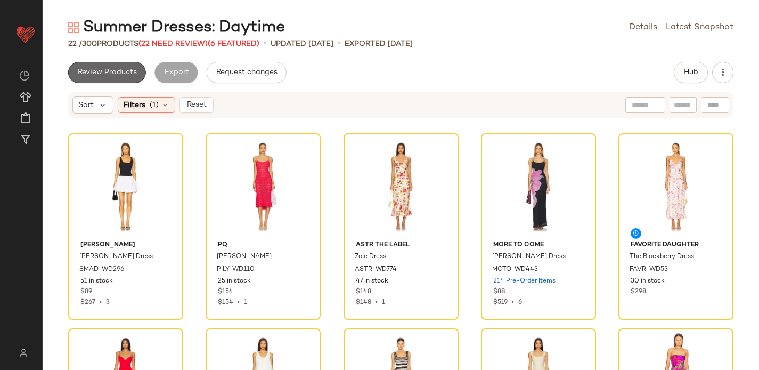
click at [108, 72] on span "Review Products" at bounding box center [107, 72] width 60 height 9
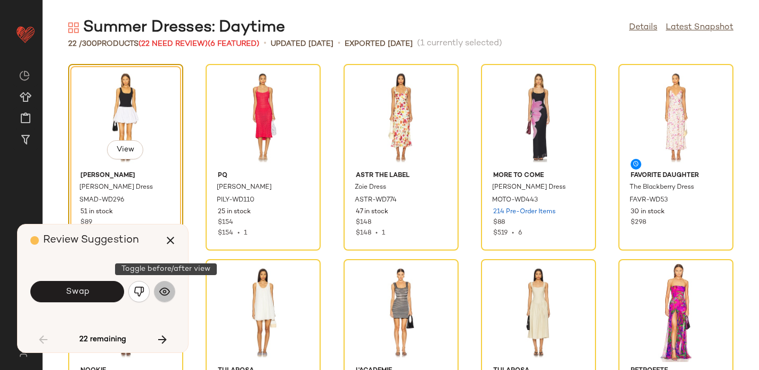
click at [167, 292] on img "button" at bounding box center [164, 291] width 11 height 11
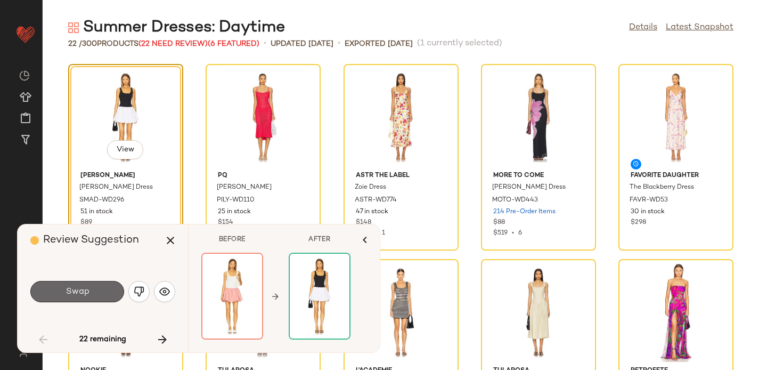
click at [96, 293] on button "Swap" at bounding box center [77, 291] width 94 height 21
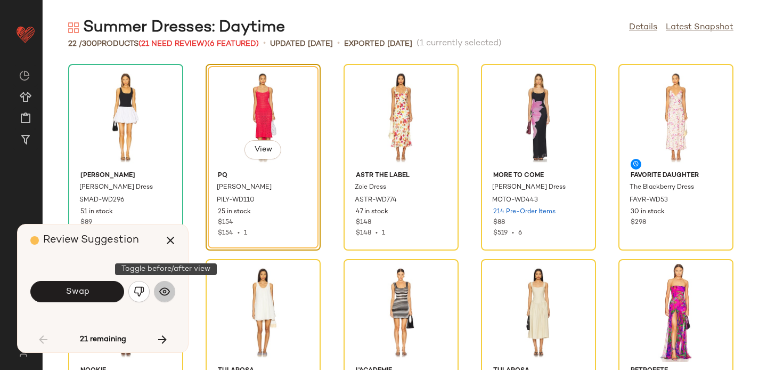
click at [166, 285] on button "button" at bounding box center [164, 291] width 21 height 21
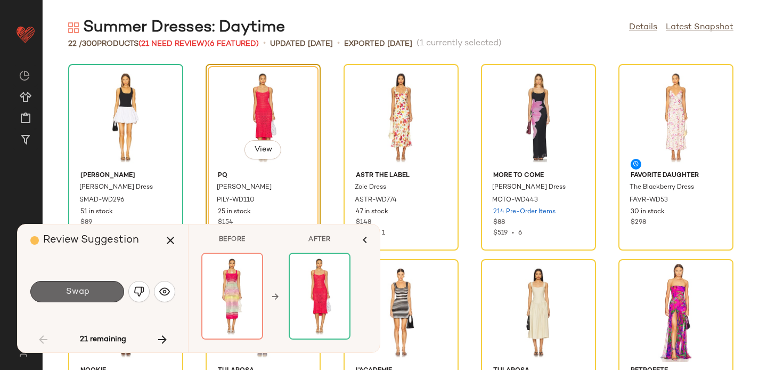
click at [72, 298] on button "Swap" at bounding box center [77, 291] width 94 height 21
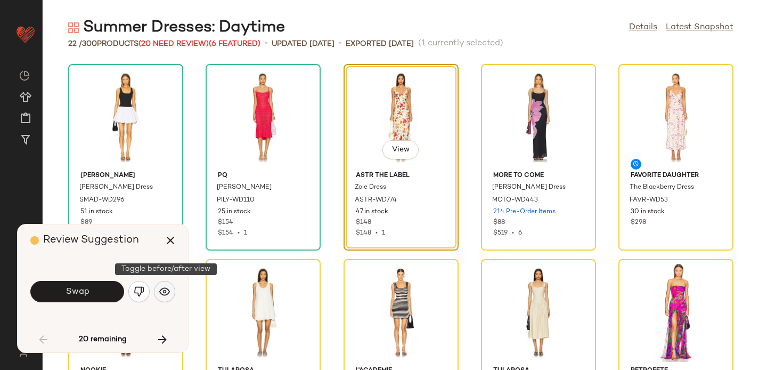
click at [167, 291] on img "button" at bounding box center [164, 291] width 11 height 11
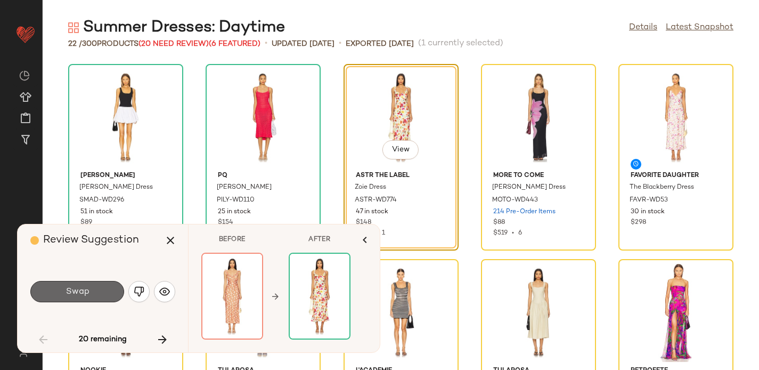
click at [95, 286] on button "Swap" at bounding box center [77, 291] width 94 height 21
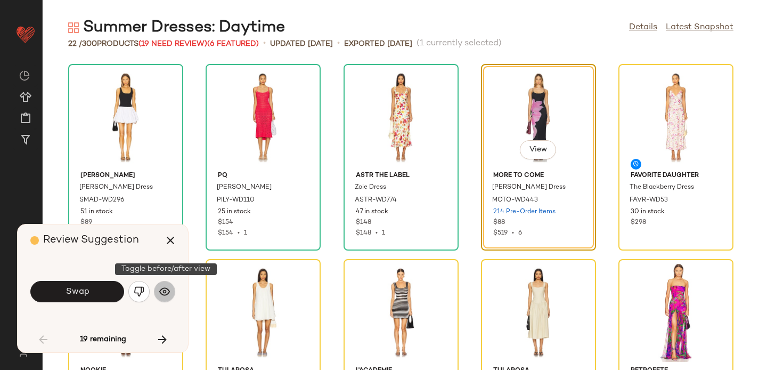
click at [169, 288] on img "button" at bounding box center [164, 291] width 11 height 11
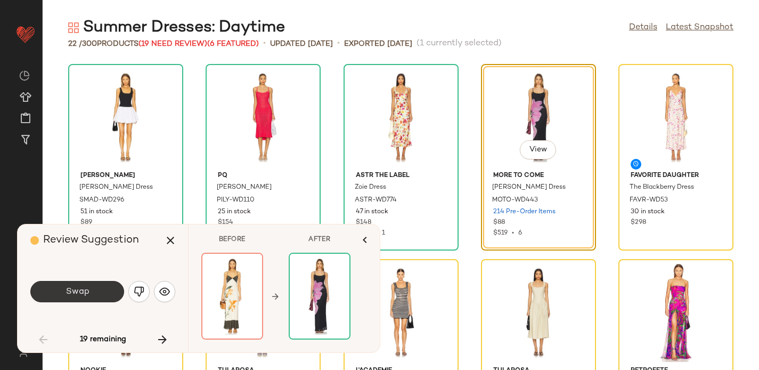
click at [90, 294] on button "Swap" at bounding box center [77, 291] width 94 height 21
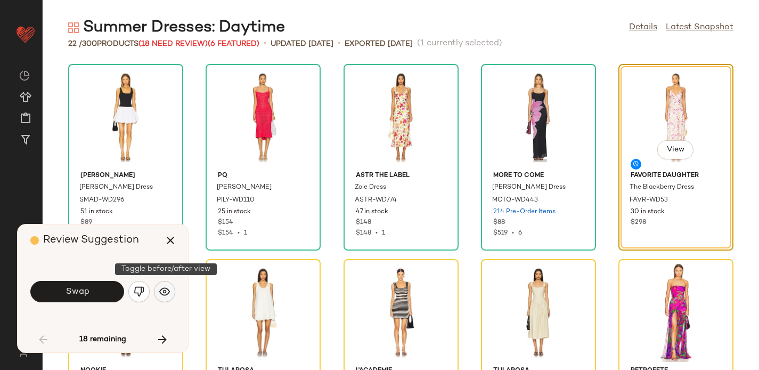
click at [171, 289] on button "button" at bounding box center [164, 291] width 21 height 21
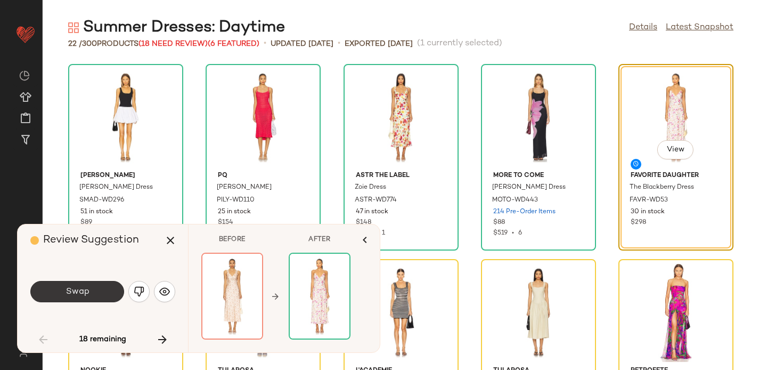
click at [69, 298] on button "Swap" at bounding box center [77, 291] width 94 height 21
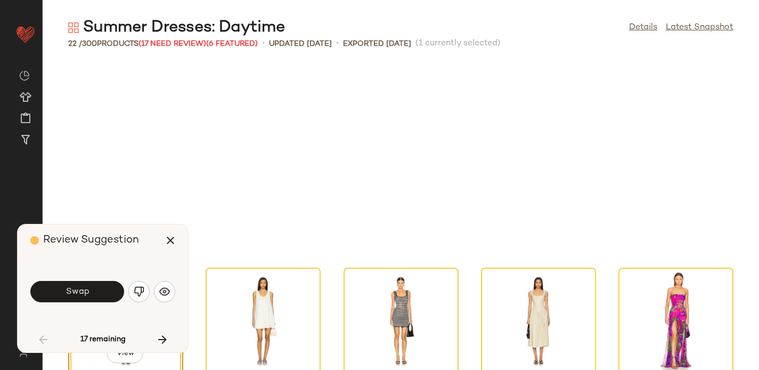
scroll to position [203, 0]
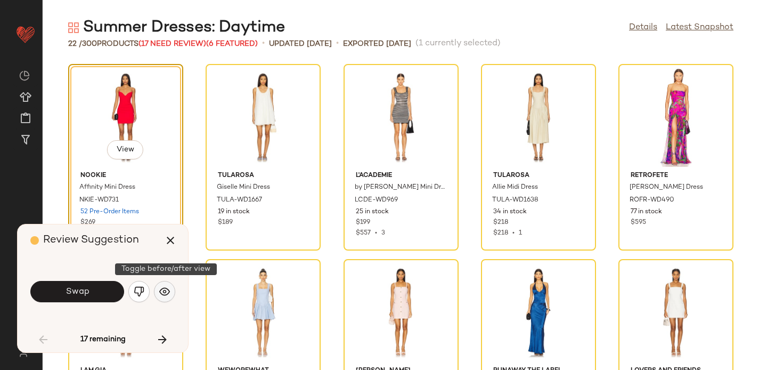
click at [163, 288] on img "button" at bounding box center [164, 291] width 11 height 11
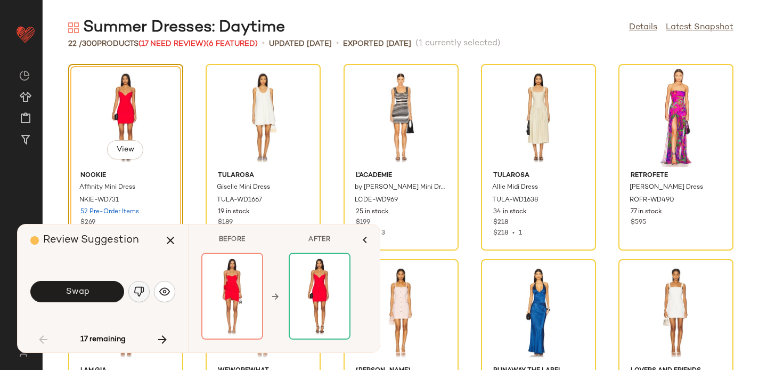
click at [140, 292] on img "button" at bounding box center [139, 291] width 11 height 11
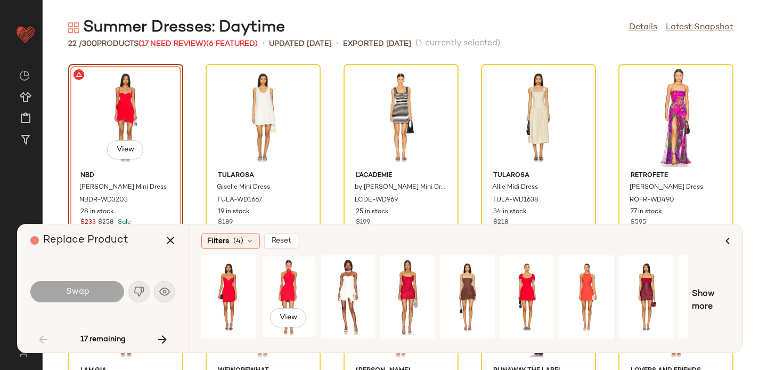
click at [288, 279] on div "View" at bounding box center [288, 297] width 47 height 76
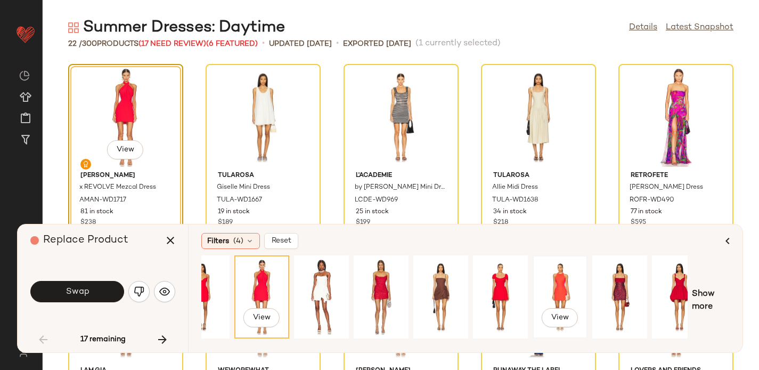
scroll to position [0, 0]
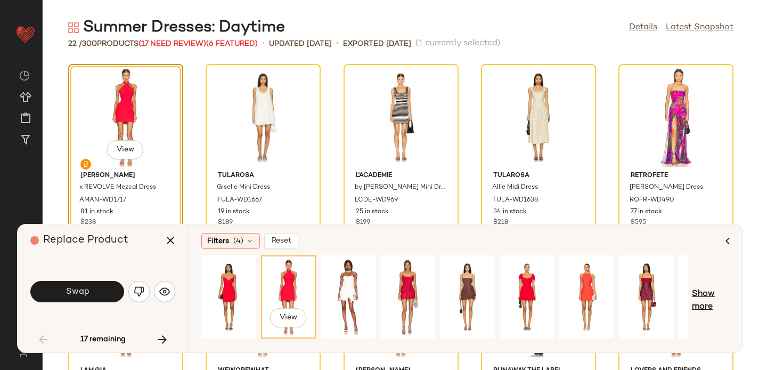
click at [704, 303] on span "Show more" at bounding box center [711, 301] width 38 height 26
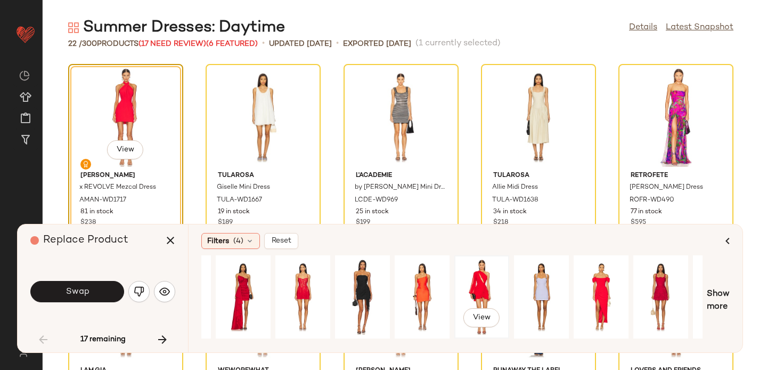
scroll to position [0, 640]
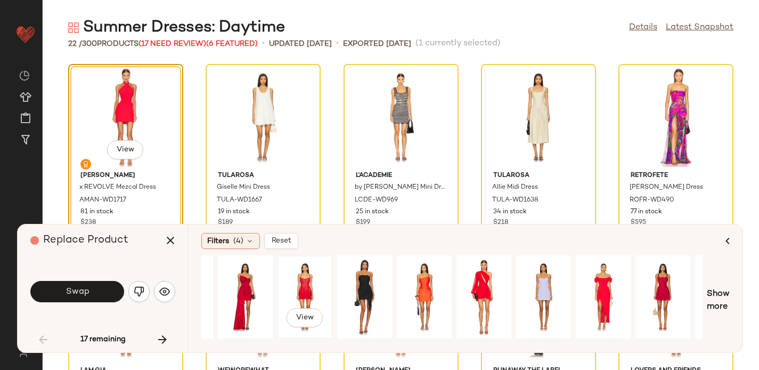
click at [298, 286] on div "View" at bounding box center [304, 297] width 47 height 76
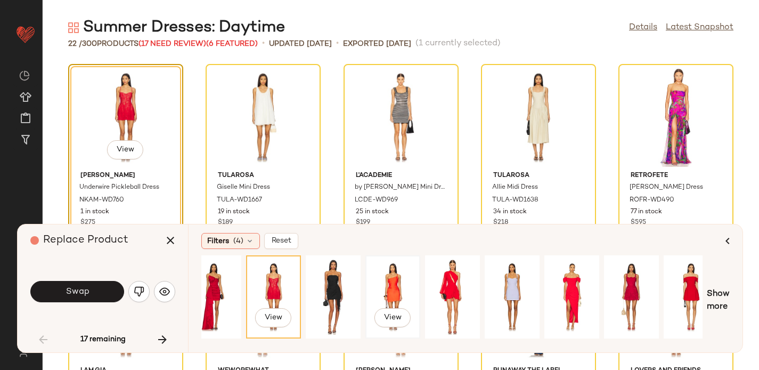
scroll to position [0, 686]
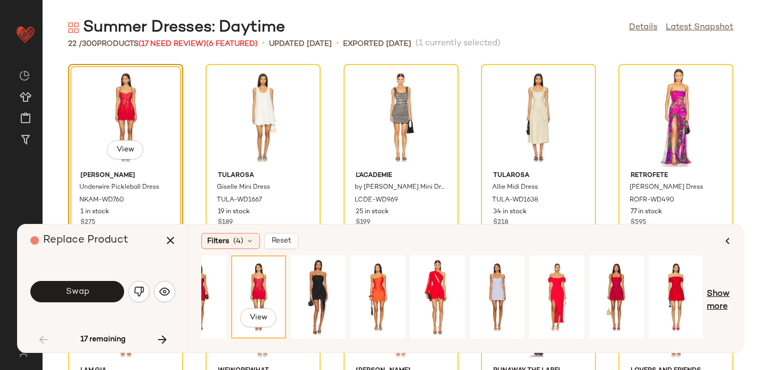
click at [712, 296] on span "Show more" at bounding box center [718, 301] width 23 height 26
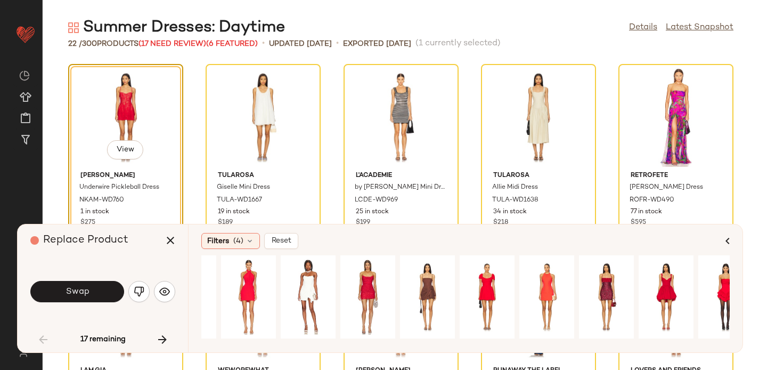
scroll to position [0, 0]
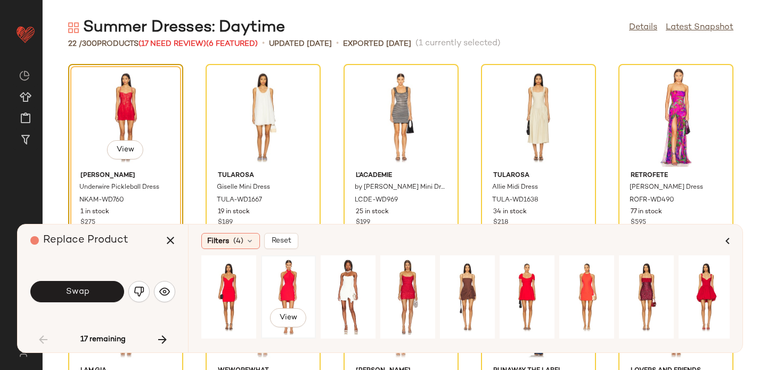
click at [288, 282] on div "View" at bounding box center [288, 297] width 47 height 76
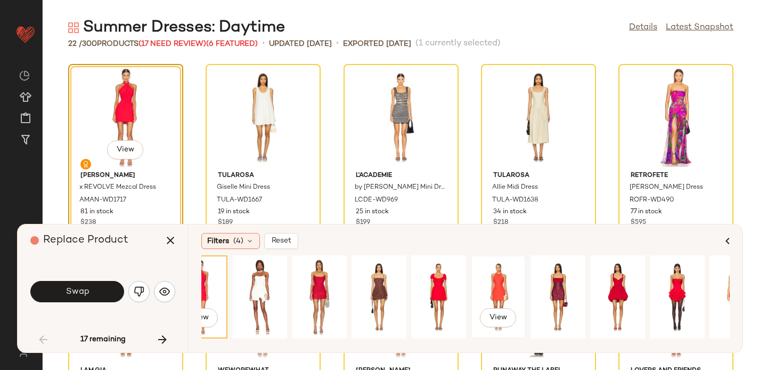
scroll to position [0, 92]
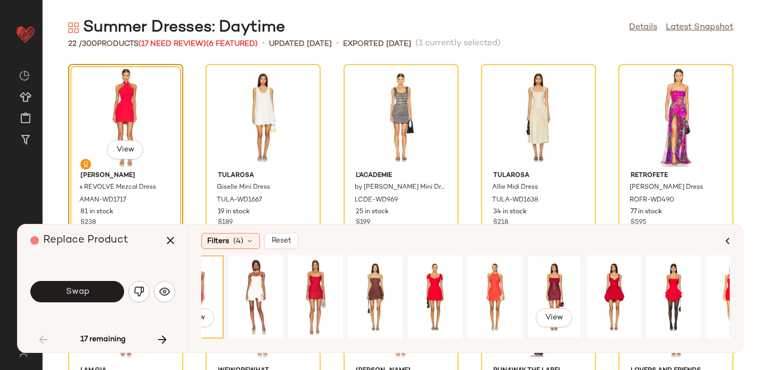
click at [553, 279] on div "View" at bounding box center [553, 297] width 47 height 76
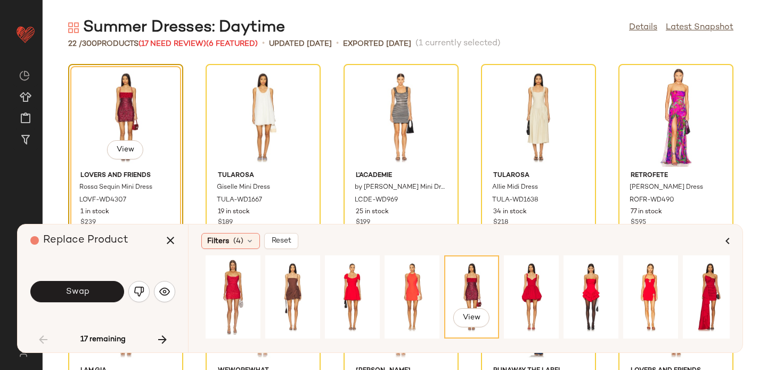
scroll to position [0, 178]
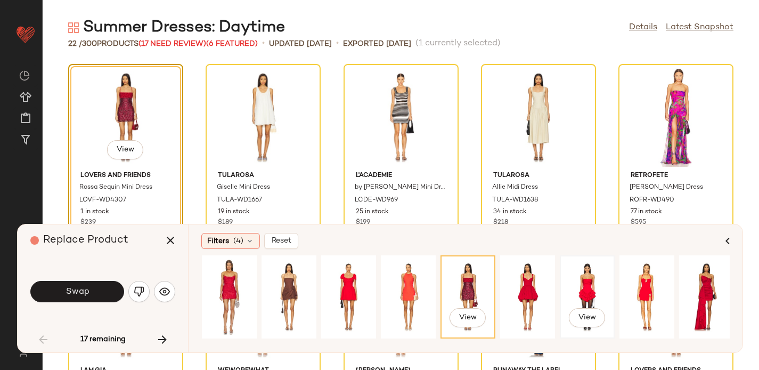
click at [578, 284] on div "View" at bounding box center [586, 297] width 47 height 76
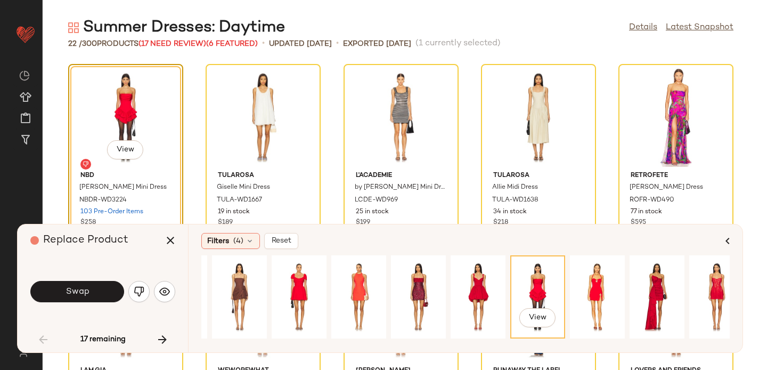
scroll to position [0, 234]
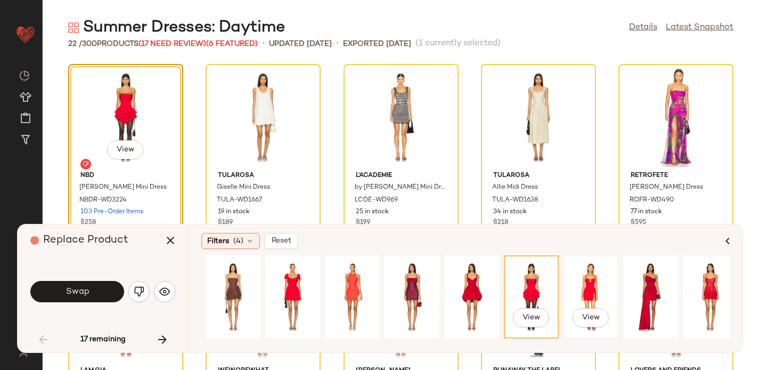
click at [599, 292] on div "View" at bounding box center [590, 297] width 47 height 76
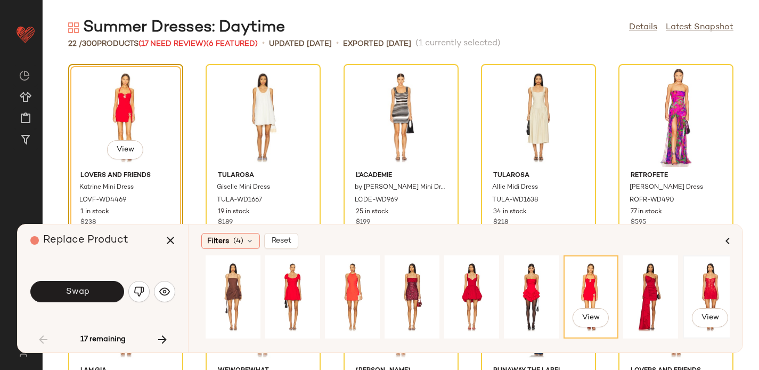
click at [709, 282] on div "View" at bounding box center [709, 297] width 47 height 76
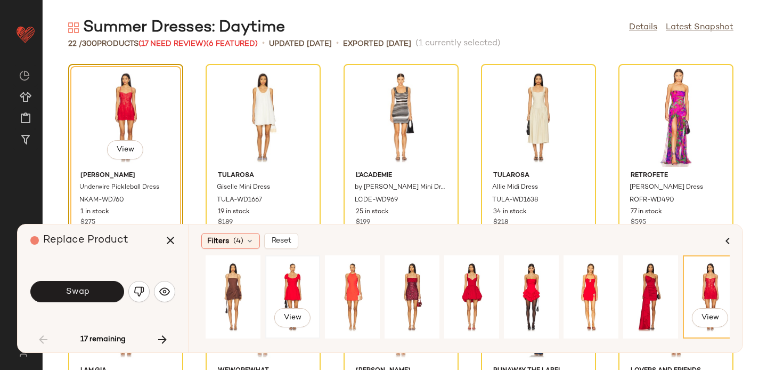
click at [292, 286] on div "View" at bounding box center [292, 297] width 47 height 76
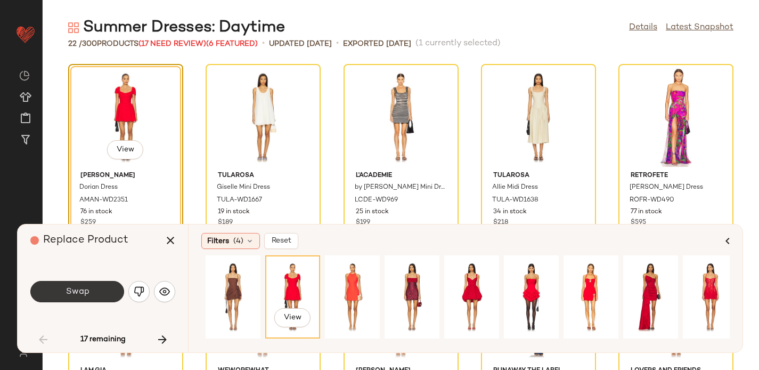
click at [75, 299] on button "Swap" at bounding box center [77, 291] width 94 height 21
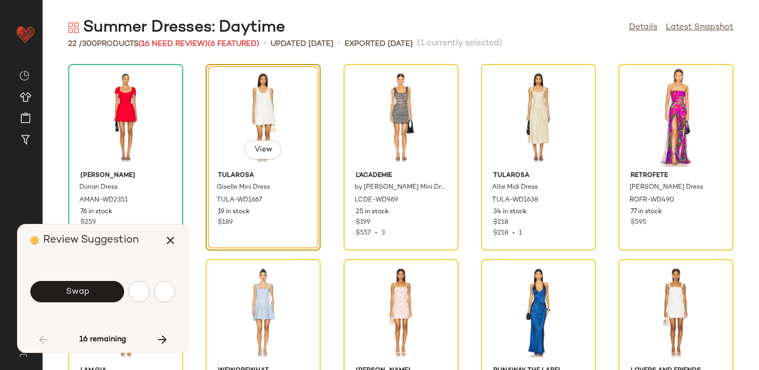
scroll to position [195, 0]
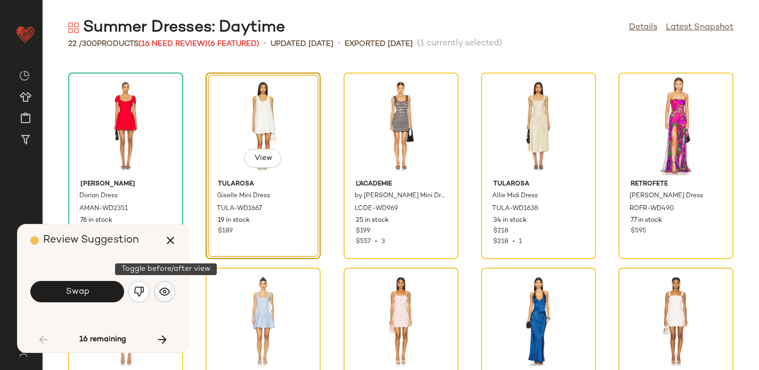
click at [166, 289] on img "button" at bounding box center [164, 291] width 11 height 11
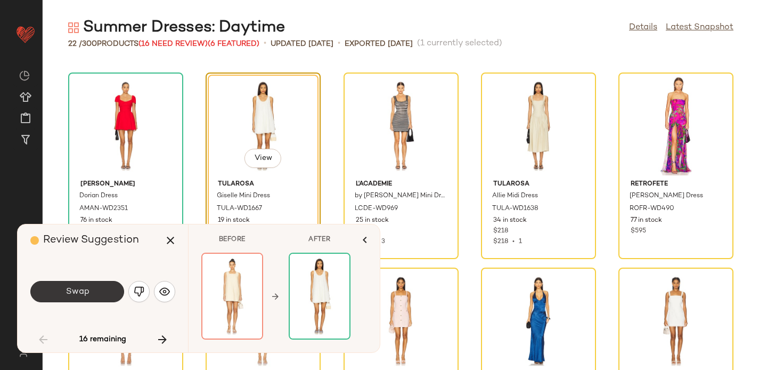
click at [68, 286] on span "Swap" at bounding box center [77, 291] width 24 height 10
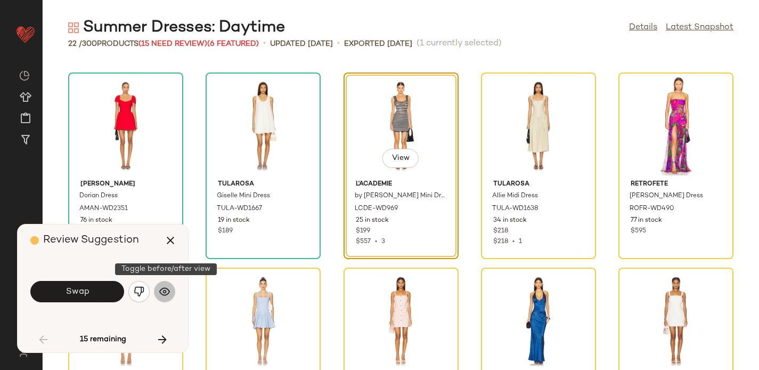
click at [165, 292] on img "button" at bounding box center [164, 291] width 11 height 11
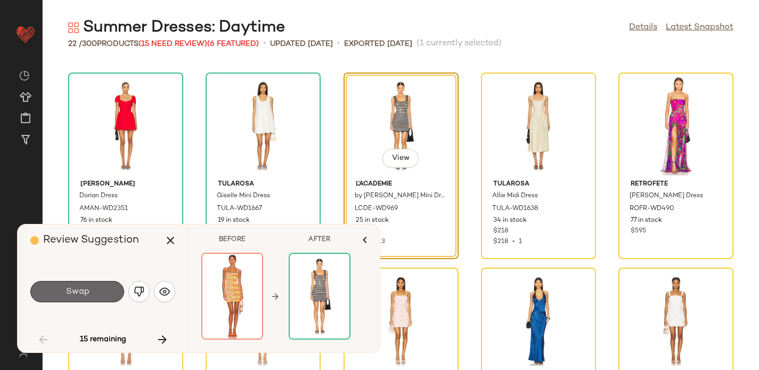
click at [71, 289] on span "Swap" at bounding box center [77, 291] width 24 height 10
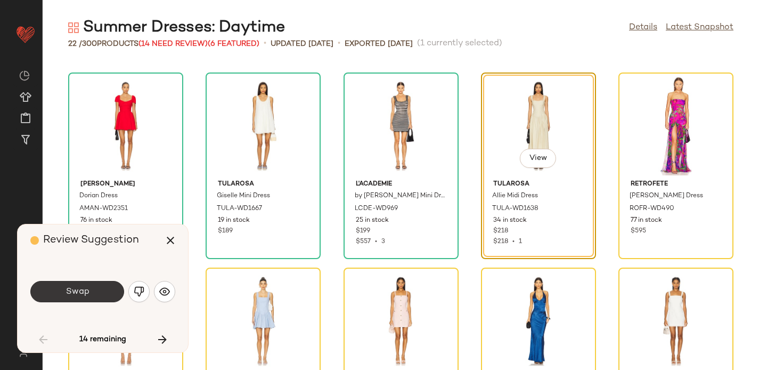
click at [81, 285] on button "Swap" at bounding box center [77, 291] width 94 height 21
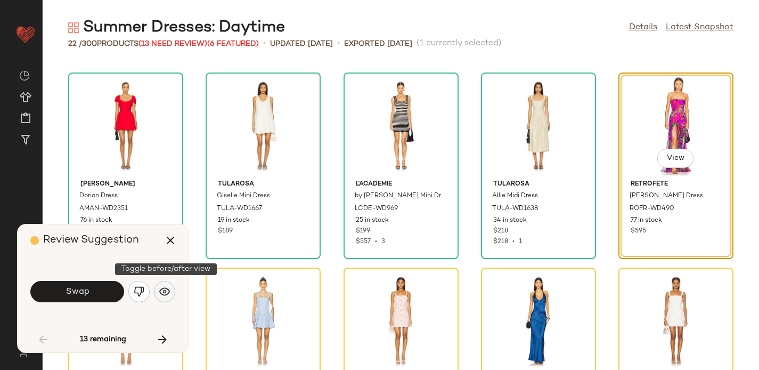
click at [163, 293] on img "button" at bounding box center [164, 291] width 11 height 11
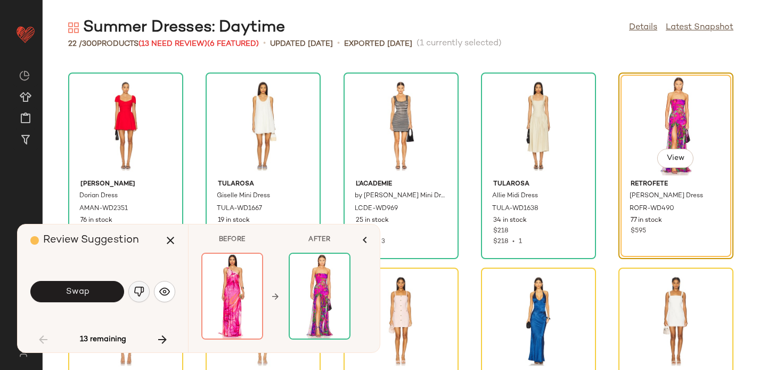
click at [138, 290] on img "button" at bounding box center [139, 291] width 11 height 11
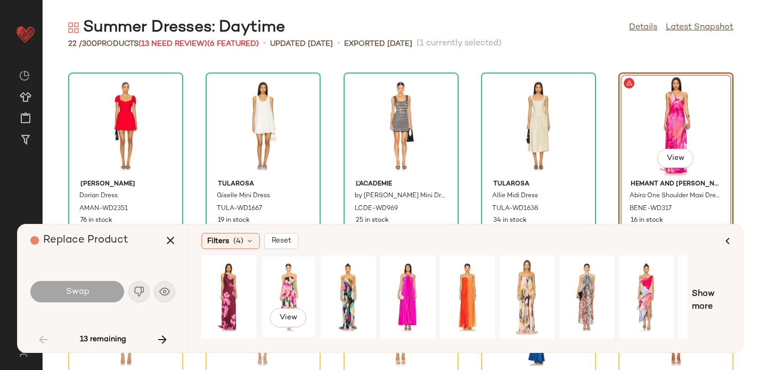
click at [294, 281] on div "View" at bounding box center [288, 297] width 47 height 76
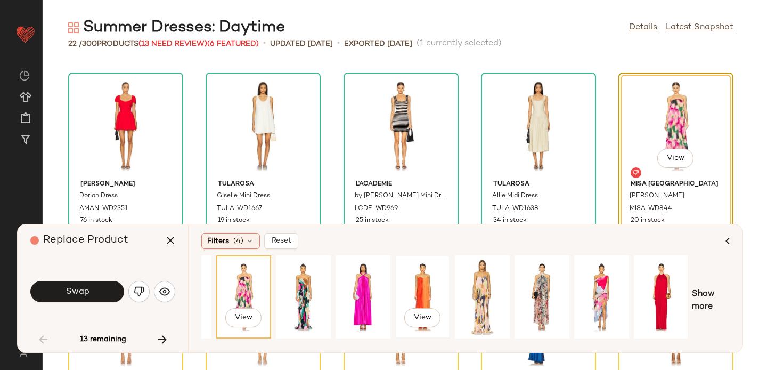
scroll to position [0, 104]
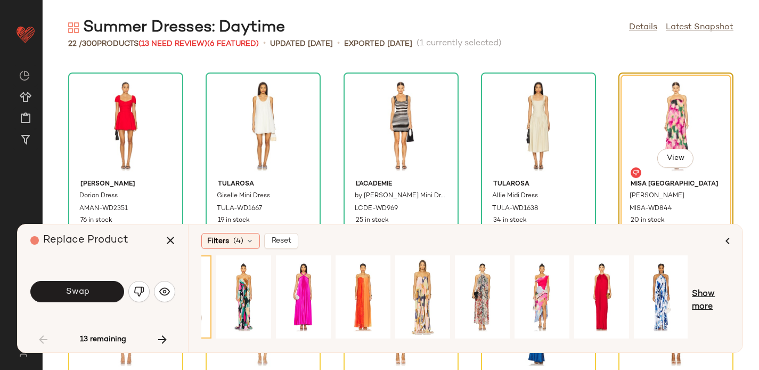
click at [698, 299] on span "Show more" at bounding box center [711, 301] width 38 height 26
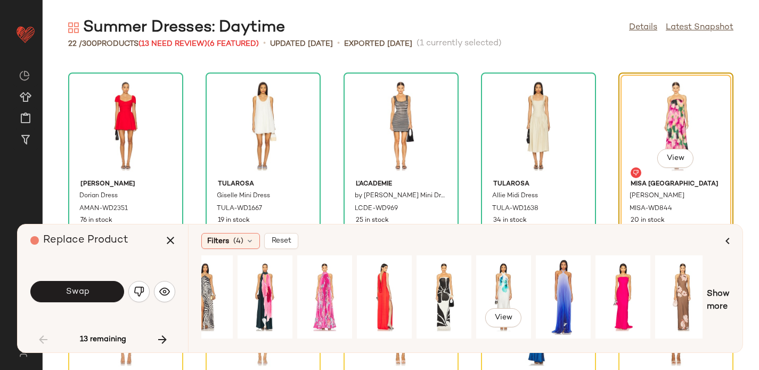
scroll to position [0, 686]
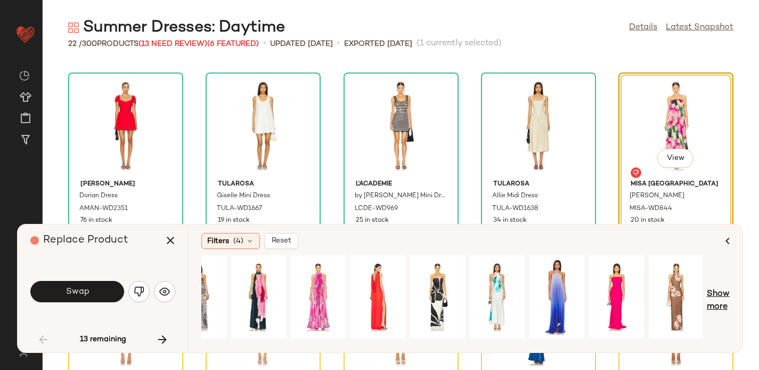
click at [719, 292] on span "Show more" at bounding box center [718, 301] width 23 height 26
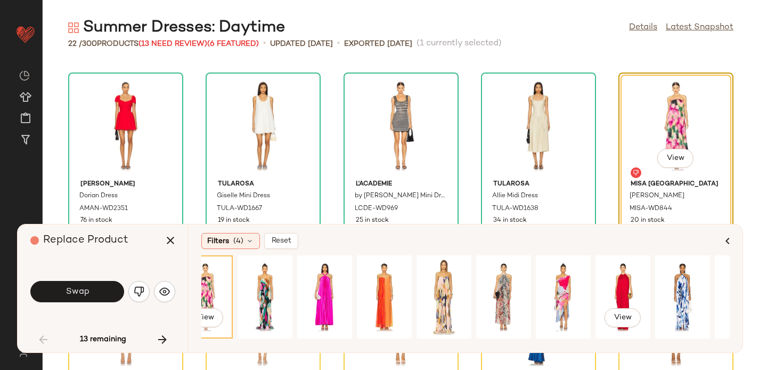
scroll to position [0, 0]
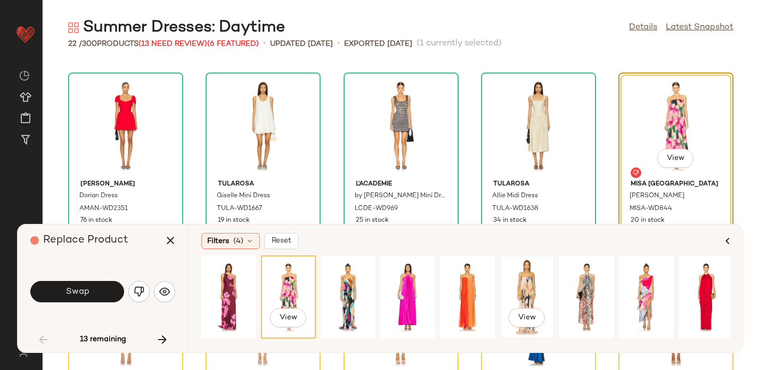
click at [522, 294] on div "View" at bounding box center [526, 297] width 47 height 76
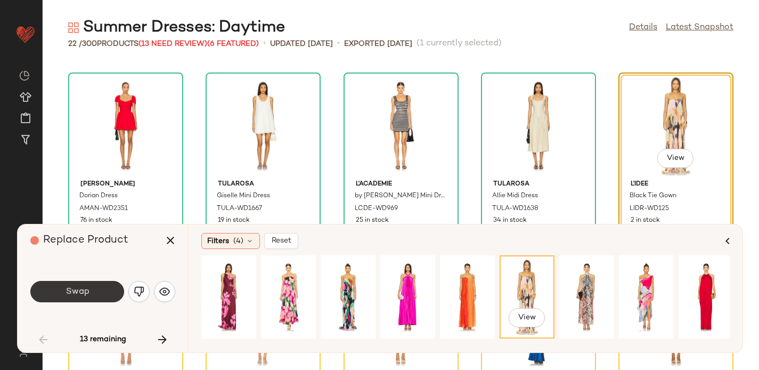
click at [105, 292] on button "Swap" at bounding box center [77, 291] width 94 height 21
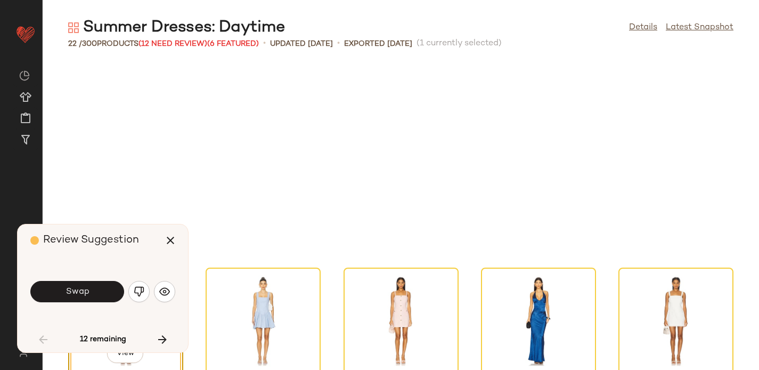
scroll to position [390, 0]
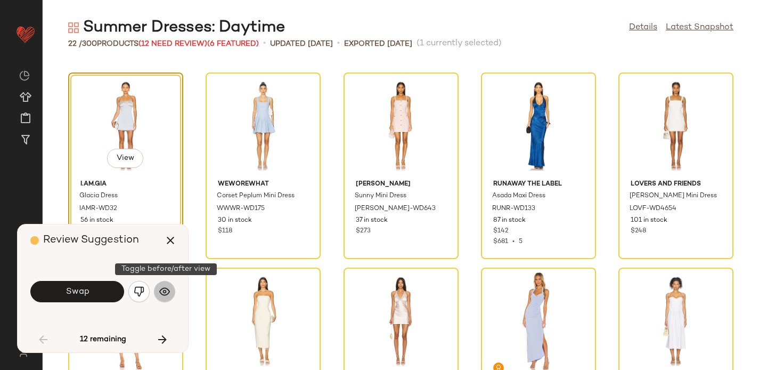
click at [158, 290] on button "button" at bounding box center [164, 291] width 21 height 21
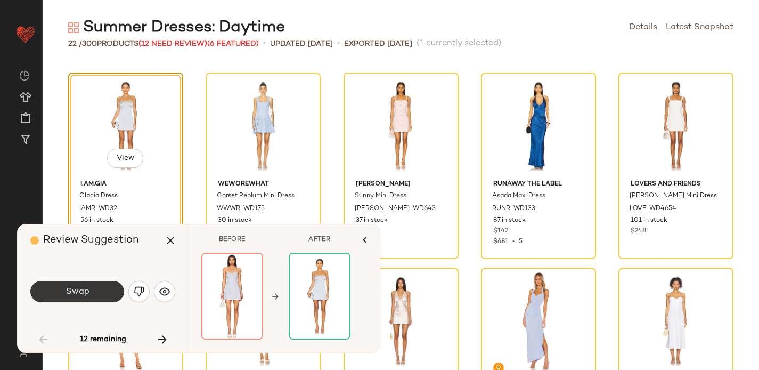
click at [61, 293] on button "Swap" at bounding box center [77, 291] width 94 height 21
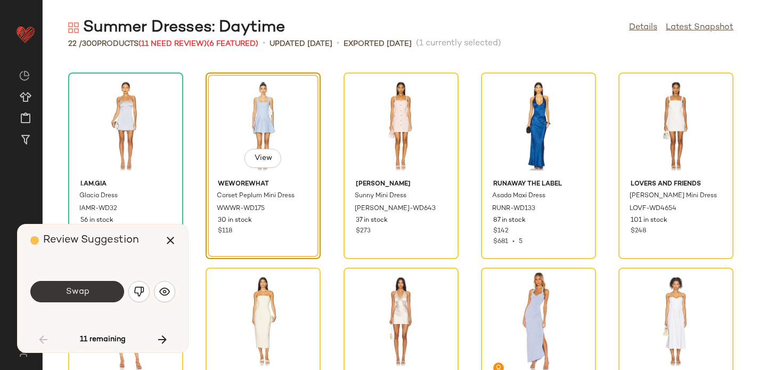
click at [54, 293] on button "Swap" at bounding box center [77, 291] width 94 height 21
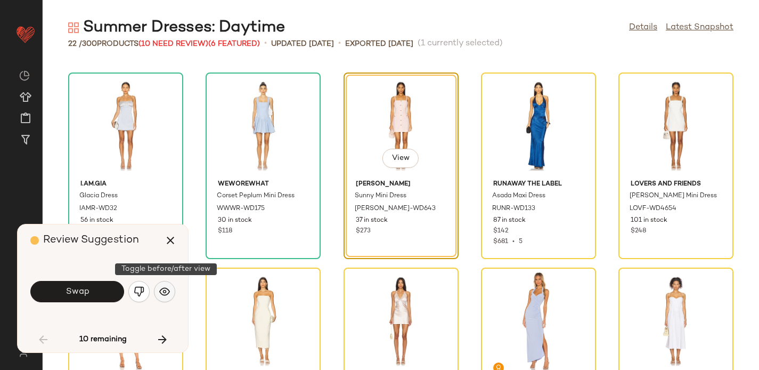
click at [168, 286] on img "button" at bounding box center [164, 291] width 11 height 11
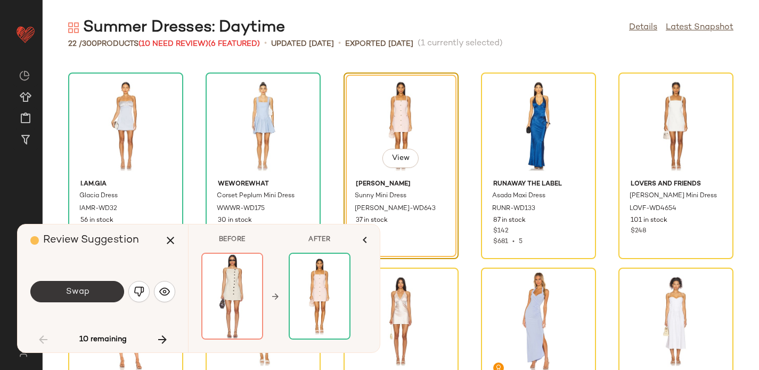
click at [83, 293] on span "Swap" at bounding box center [77, 291] width 24 height 10
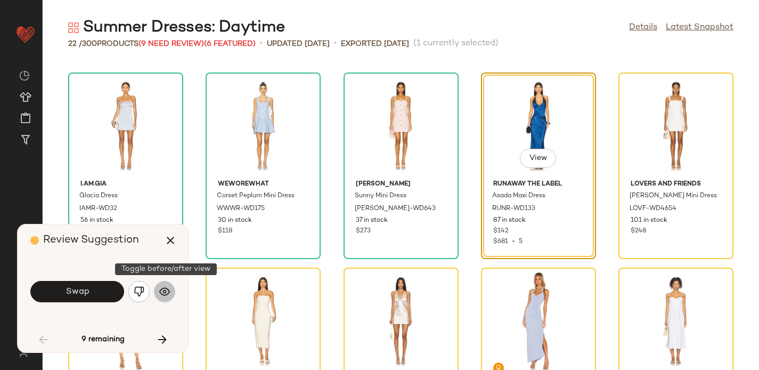
click at [169, 295] on img "button" at bounding box center [164, 291] width 11 height 11
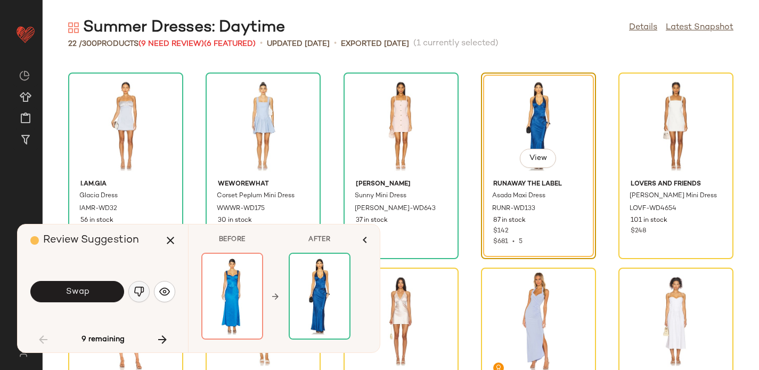
click at [140, 288] on img "button" at bounding box center [139, 291] width 11 height 11
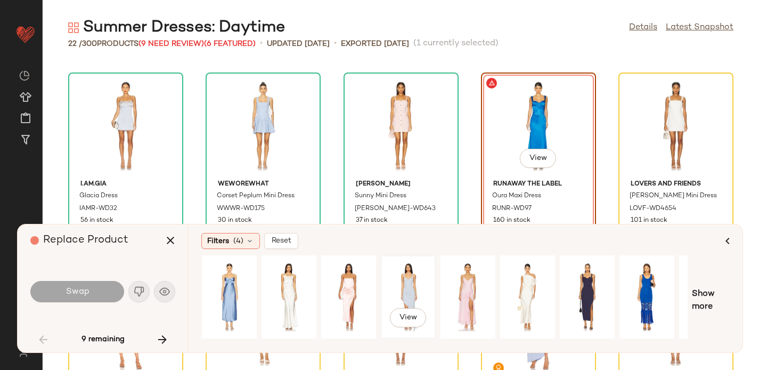
scroll to position [0, 104]
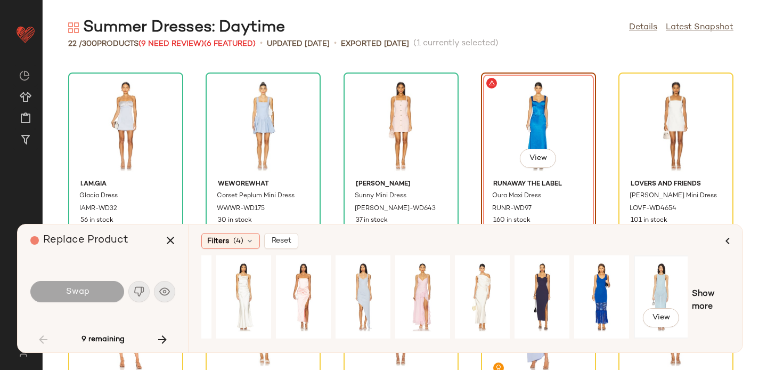
click at [664, 282] on div "View" at bounding box center [660, 297] width 47 height 76
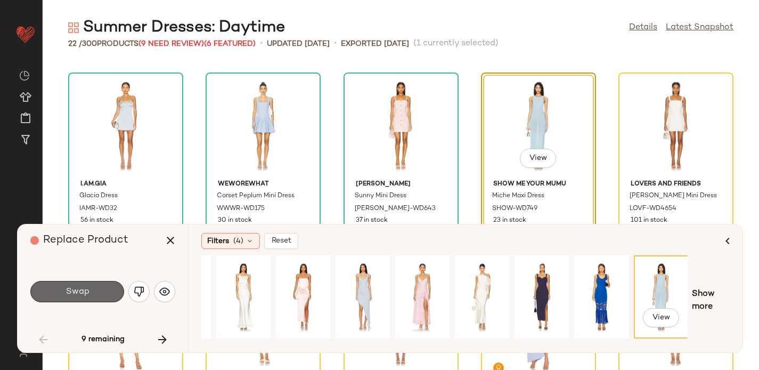
click at [82, 290] on span "Swap" at bounding box center [77, 291] width 24 height 10
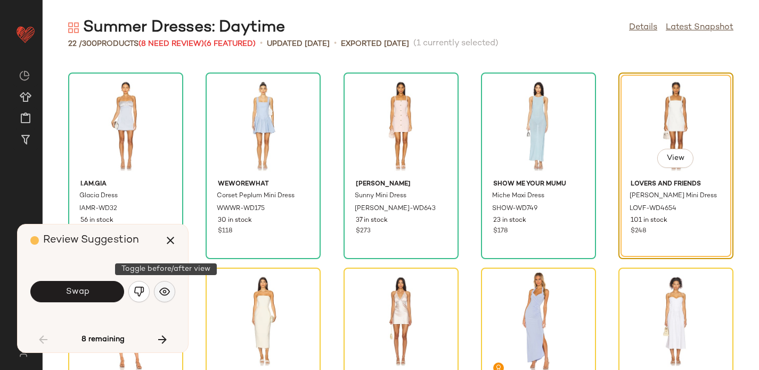
click at [166, 290] on img "button" at bounding box center [164, 291] width 11 height 11
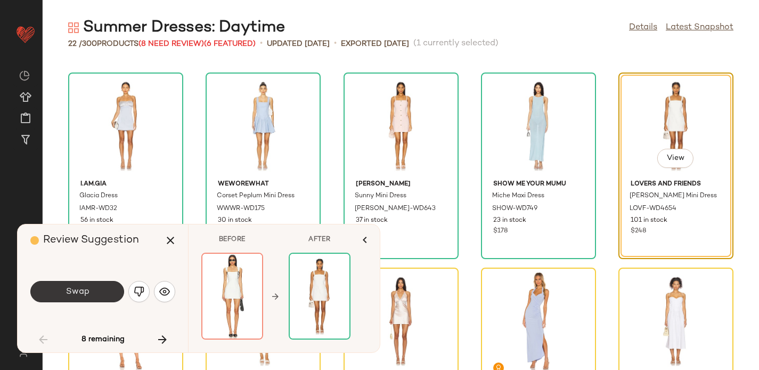
click at [93, 295] on button "Swap" at bounding box center [77, 291] width 94 height 21
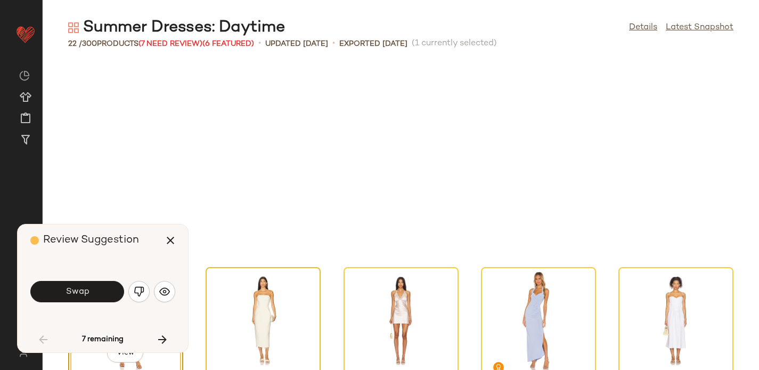
scroll to position [585, 0]
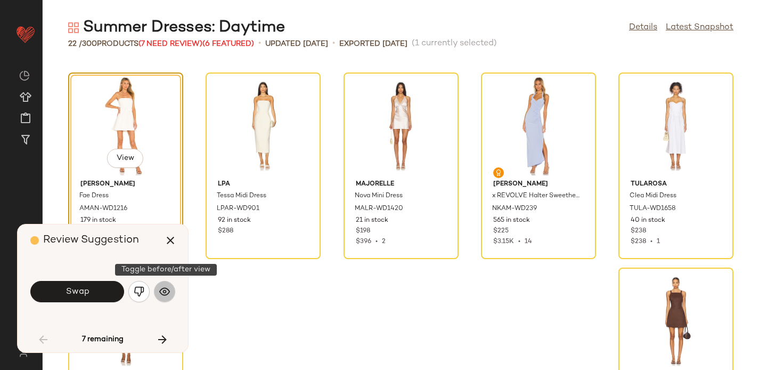
click at [166, 290] on img "button" at bounding box center [164, 291] width 11 height 11
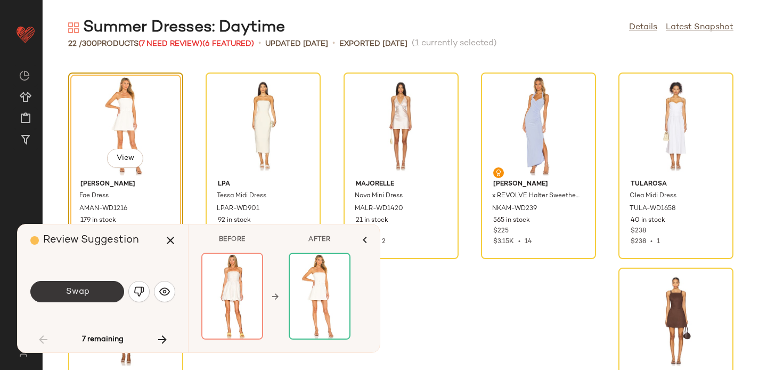
click at [104, 291] on button "Swap" at bounding box center [77, 291] width 94 height 21
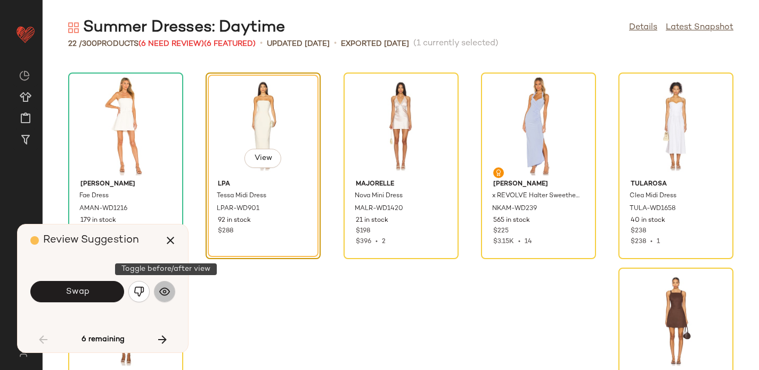
click at [161, 289] on img "button" at bounding box center [164, 291] width 11 height 11
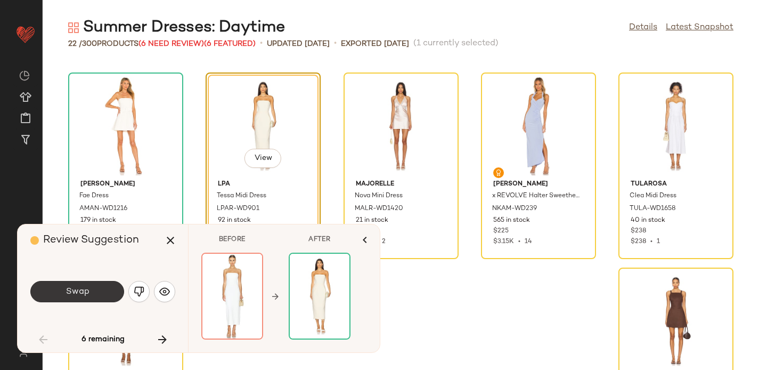
click at [81, 296] on button "Swap" at bounding box center [77, 291] width 94 height 21
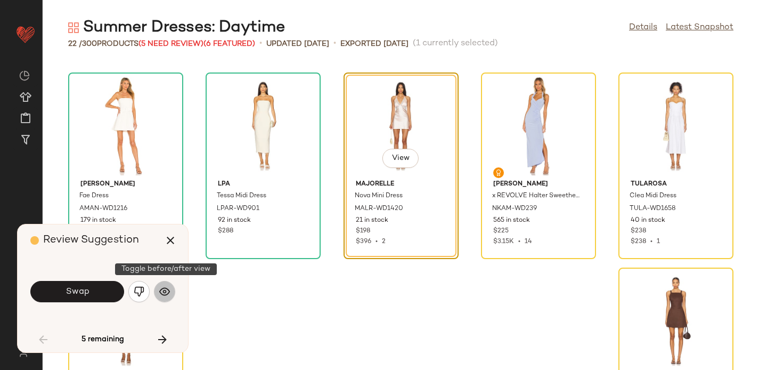
click at [162, 289] on img "button" at bounding box center [164, 291] width 11 height 11
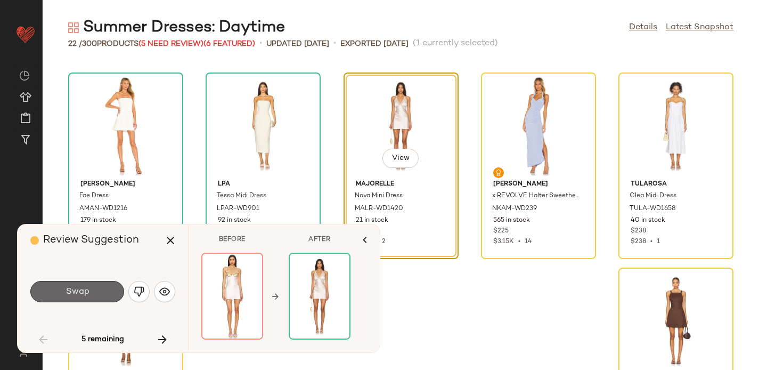
click at [105, 288] on button "Swap" at bounding box center [77, 291] width 94 height 21
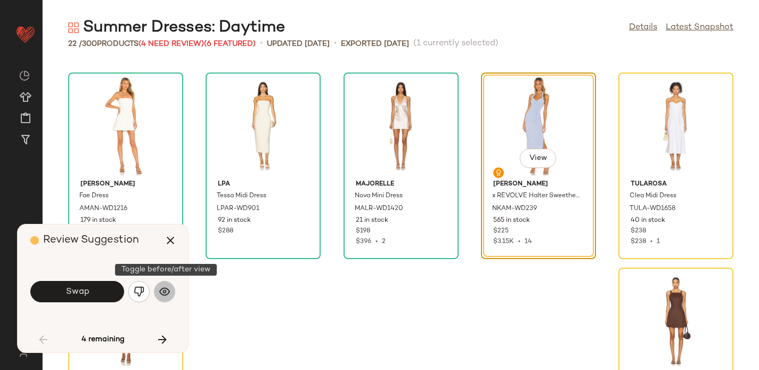
click at [165, 289] on img "button" at bounding box center [164, 291] width 11 height 11
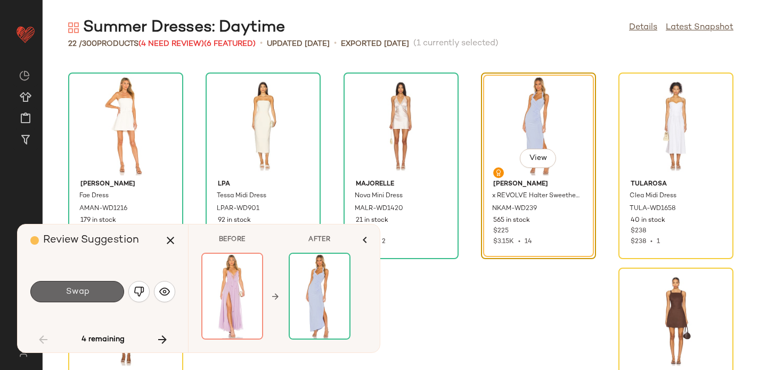
click at [94, 288] on button "Swap" at bounding box center [77, 291] width 94 height 21
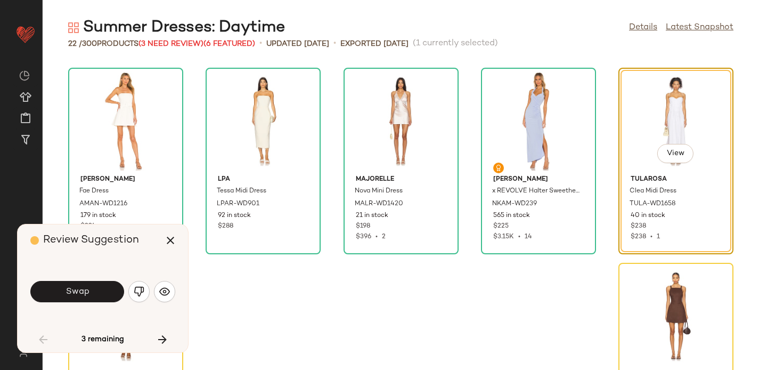
scroll to position [590, 0]
click at [169, 291] on img "button" at bounding box center [164, 291] width 11 height 11
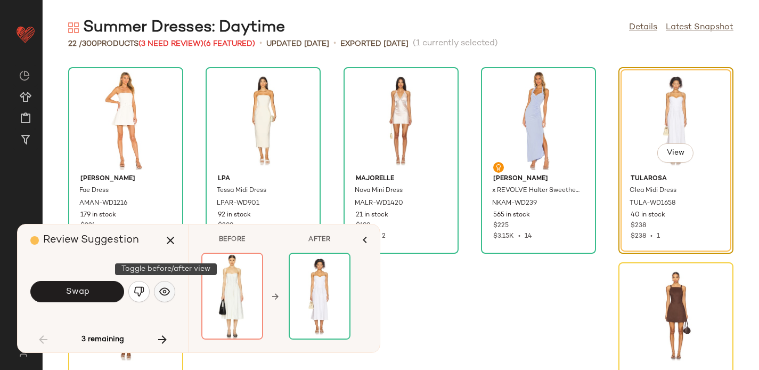
click at [163, 291] on img "button" at bounding box center [164, 291] width 11 height 11
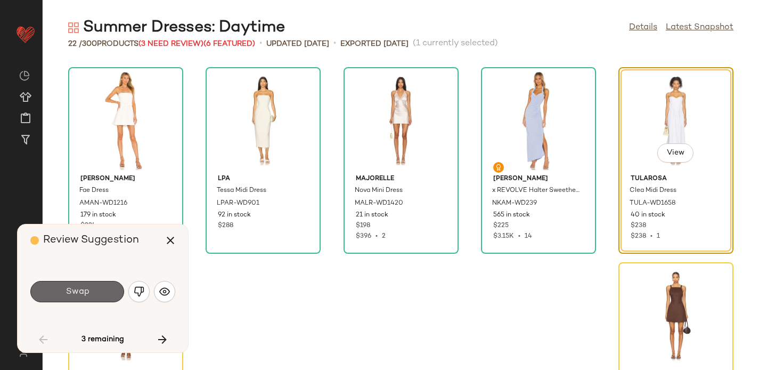
click at [73, 296] on span "Swap" at bounding box center [77, 291] width 24 height 10
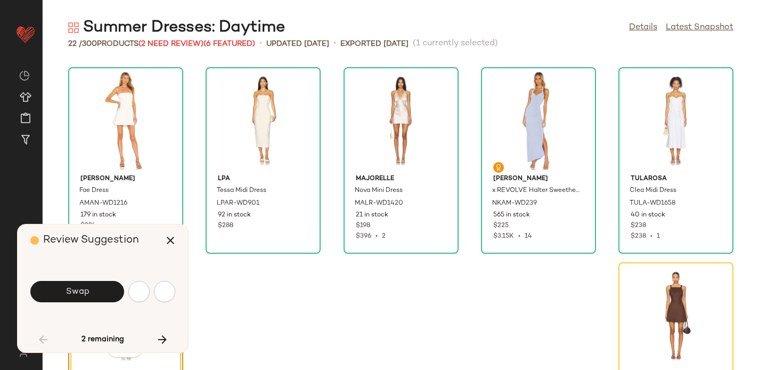
scroll to position [669, 0]
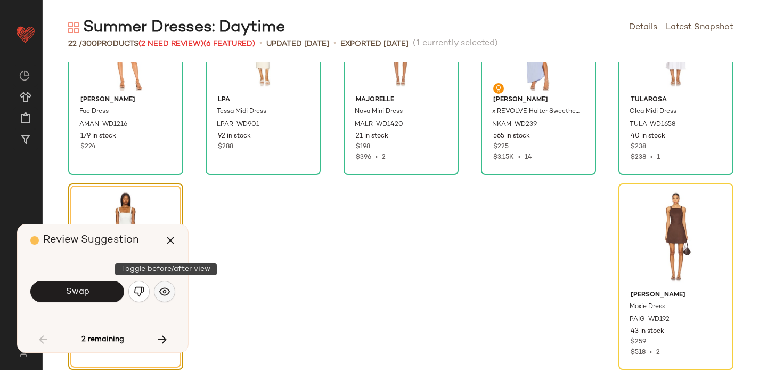
click at [166, 291] on img "button" at bounding box center [164, 291] width 11 height 11
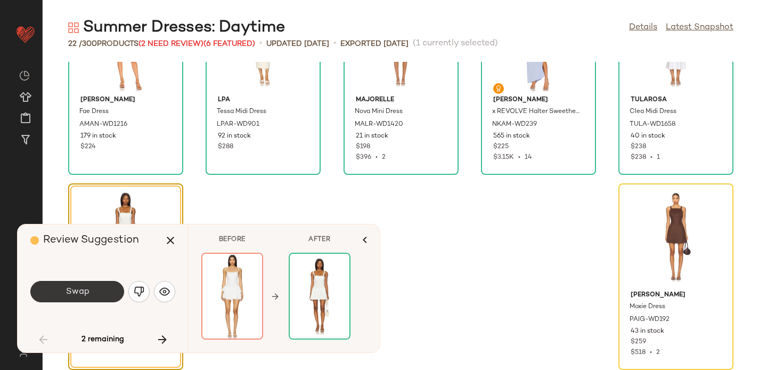
click at [104, 289] on button "Swap" at bounding box center [77, 291] width 94 height 21
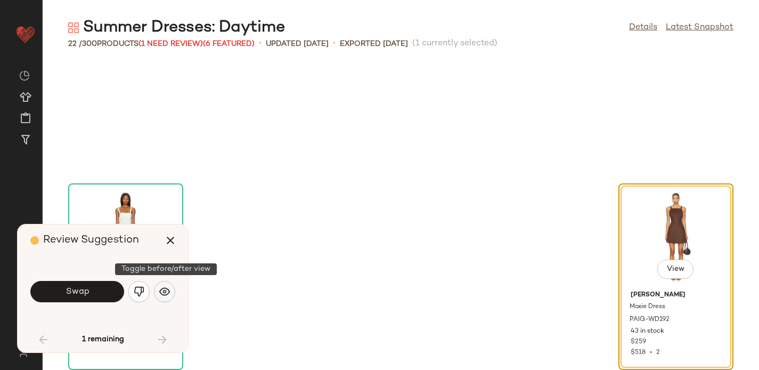
click at [160, 286] on img "button" at bounding box center [164, 291] width 11 height 11
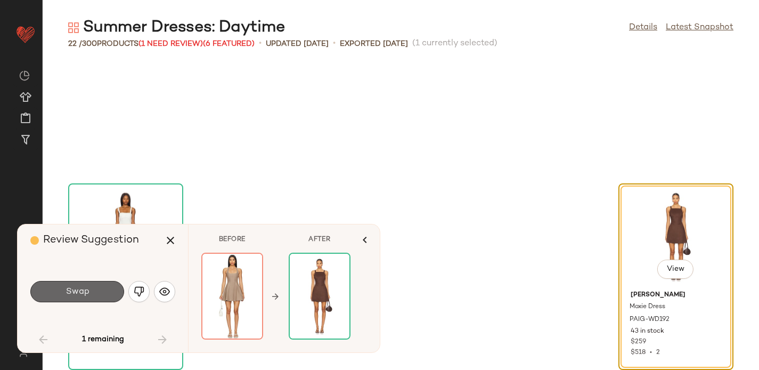
click at [53, 292] on button "Swap" at bounding box center [77, 291] width 94 height 21
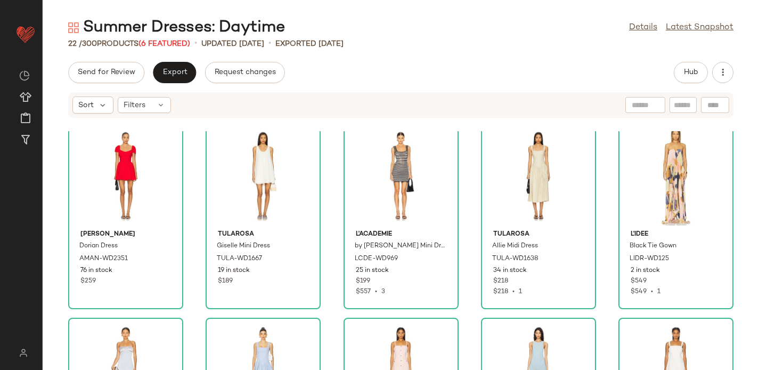
scroll to position [738, 0]
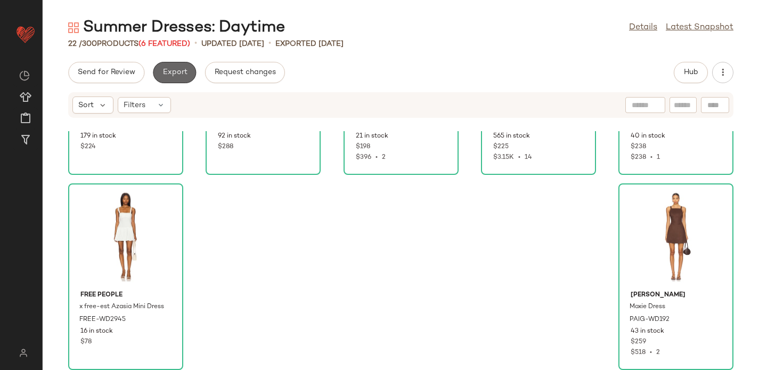
click at [176, 71] on span "Export" at bounding box center [174, 72] width 25 height 9
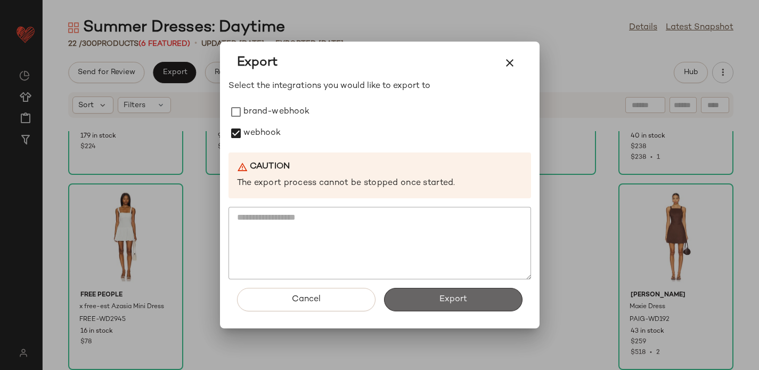
click at [404, 297] on button "Export" at bounding box center [453, 299] width 138 height 23
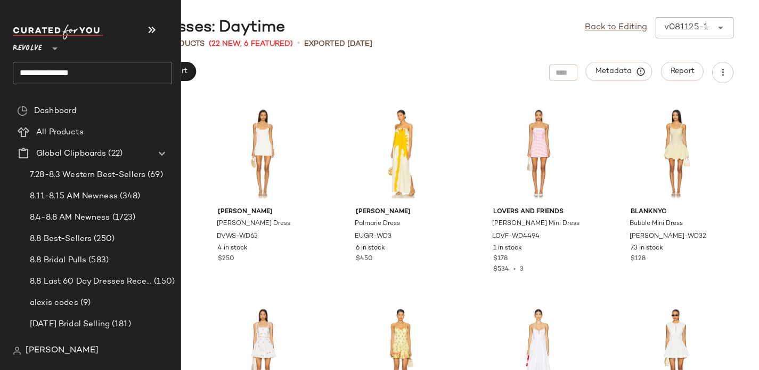
click at [38, 77] on input "**********" at bounding box center [92, 73] width 159 height 22
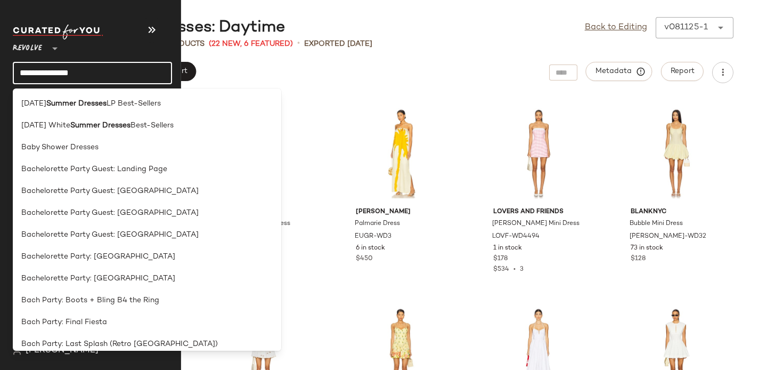
click at [38, 77] on input "**********" at bounding box center [92, 73] width 159 height 22
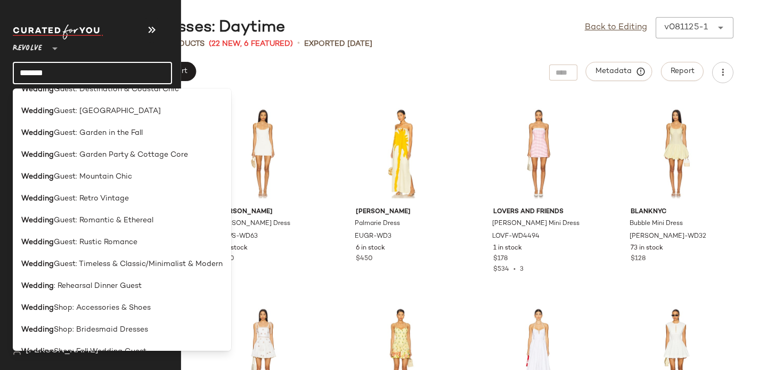
scroll to position [237, 0]
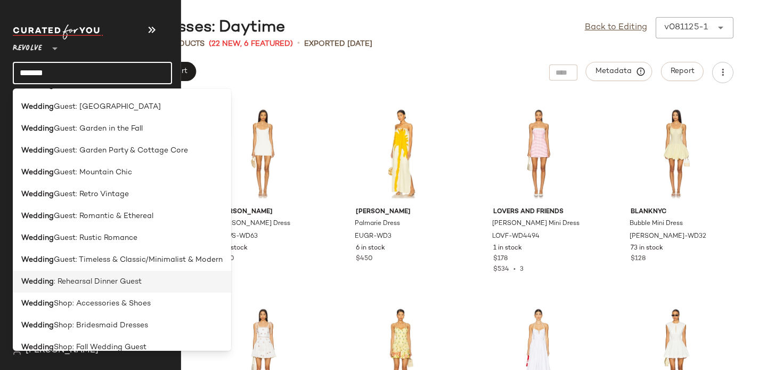
type input "*******"
click at [106, 281] on span ": Rehearsal Dinner Guest" at bounding box center [98, 281] width 88 height 11
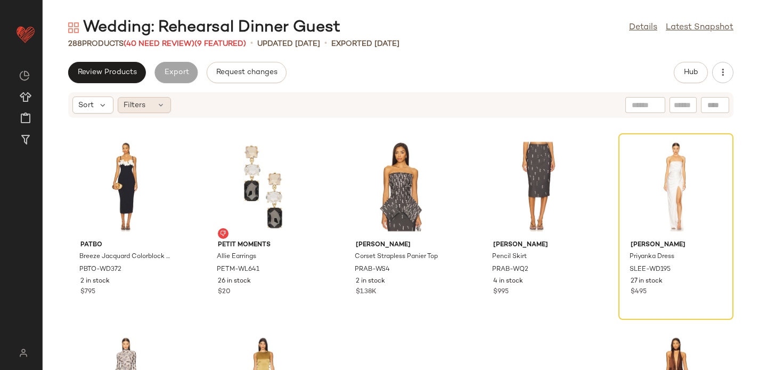
click at [136, 106] on span "Filters" at bounding box center [135, 105] width 22 height 11
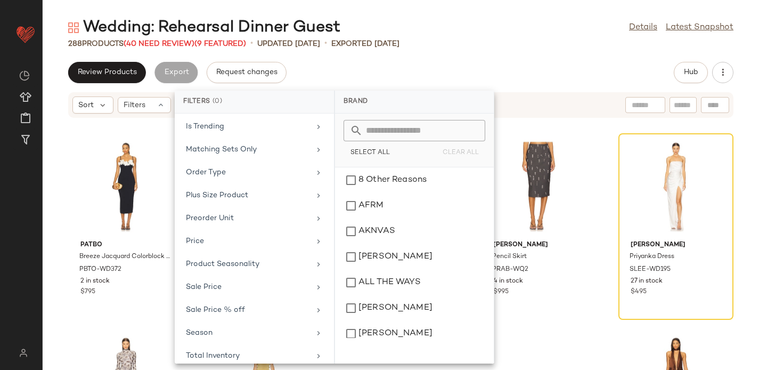
scroll to position [537, 0]
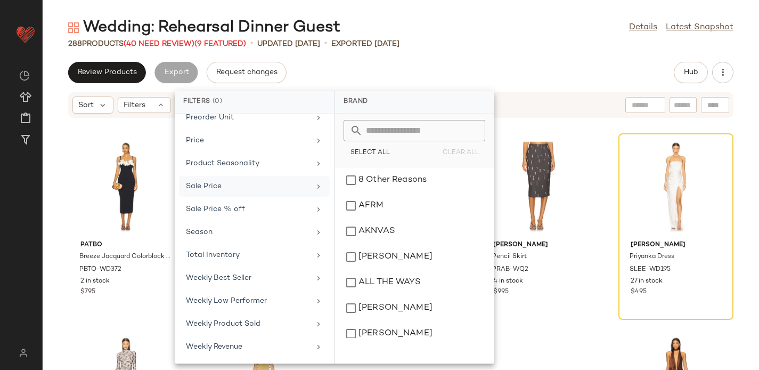
click at [225, 190] on div "Sale Price" at bounding box center [248, 186] width 124 height 11
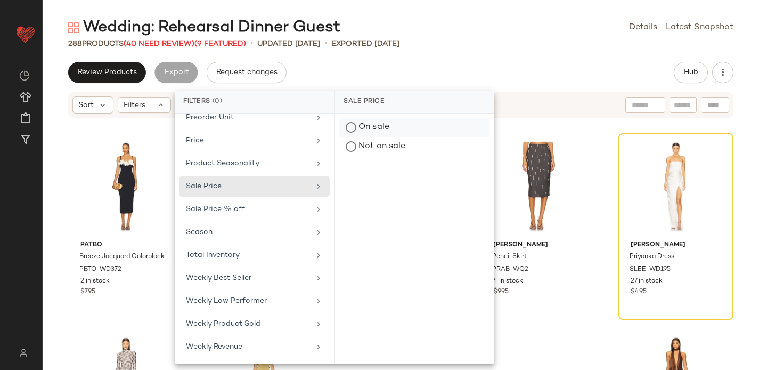
click at [398, 137] on div "On sale" at bounding box center [414, 146] width 150 height 19
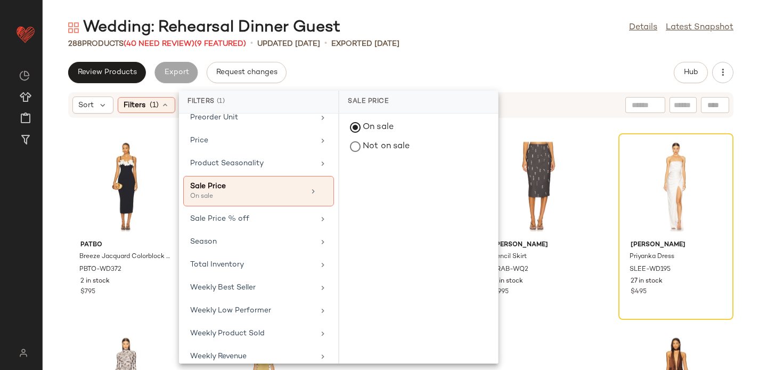
click at [504, 41] on div "288 Products (40 Need Review) (9 Featured) • updated Jul 30th • Exported Jul 30…" at bounding box center [401, 43] width 716 height 11
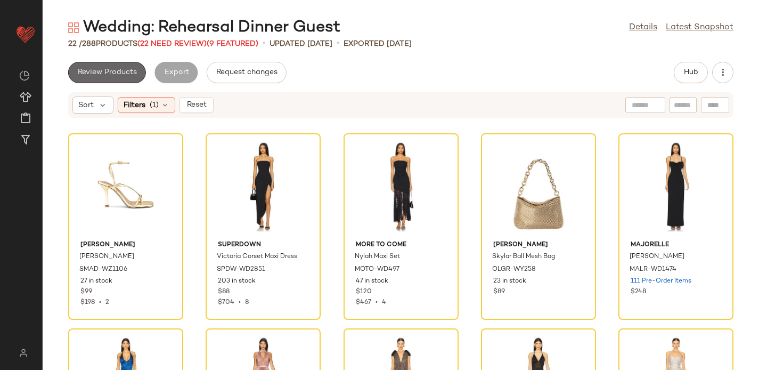
click at [122, 78] on button "Review Products" at bounding box center [107, 72] width 78 height 21
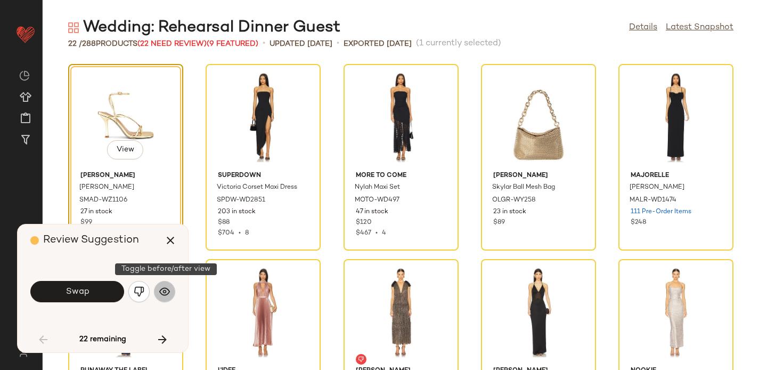
click at [162, 292] on img "button" at bounding box center [164, 291] width 11 height 11
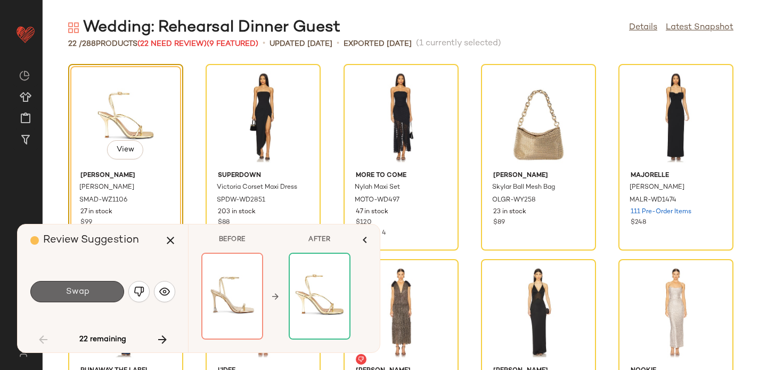
click at [95, 286] on button "Swap" at bounding box center [77, 291] width 94 height 21
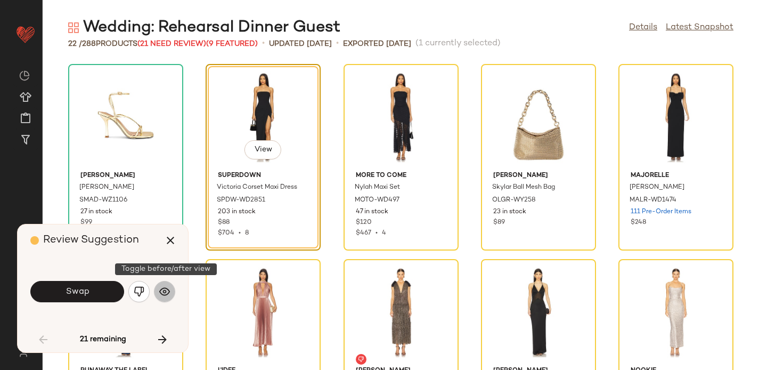
click at [164, 291] on img "button" at bounding box center [164, 291] width 11 height 11
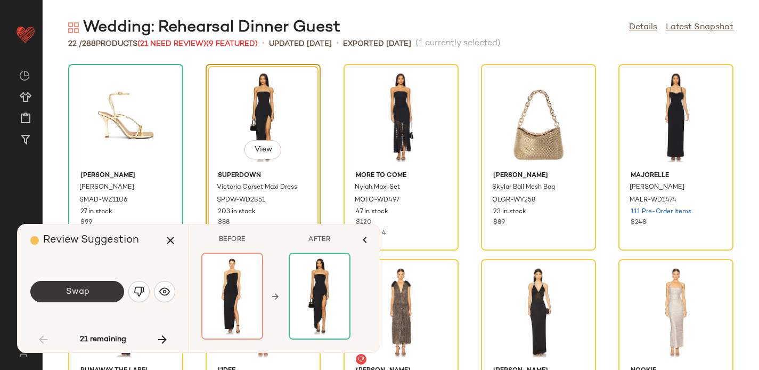
click at [104, 291] on button "Swap" at bounding box center [77, 291] width 94 height 21
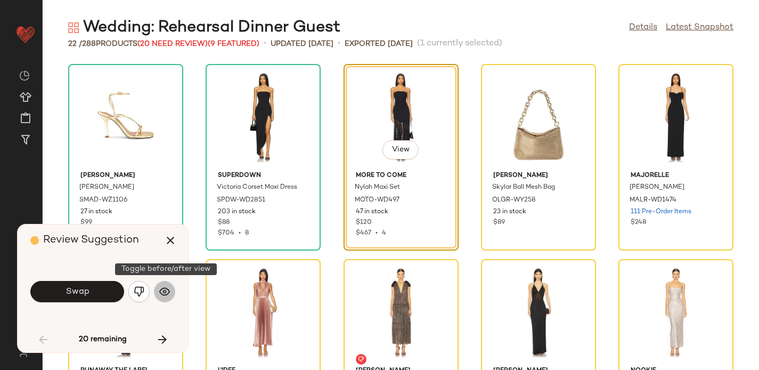
click at [159, 292] on button "button" at bounding box center [164, 291] width 21 height 21
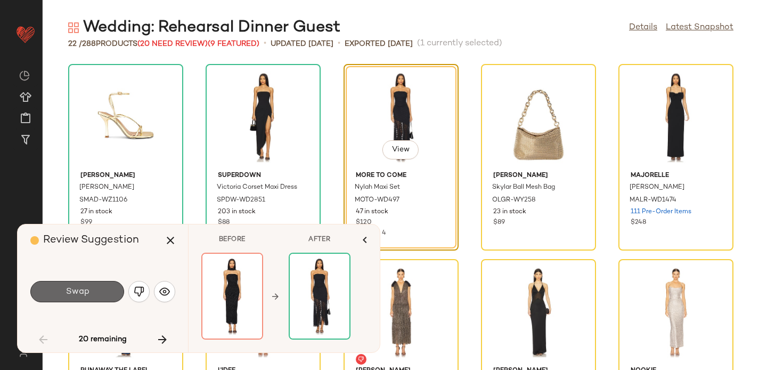
click at [91, 293] on button "Swap" at bounding box center [77, 291] width 94 height 21
